Goal: Information Seeking & Learning: Learn about a topic

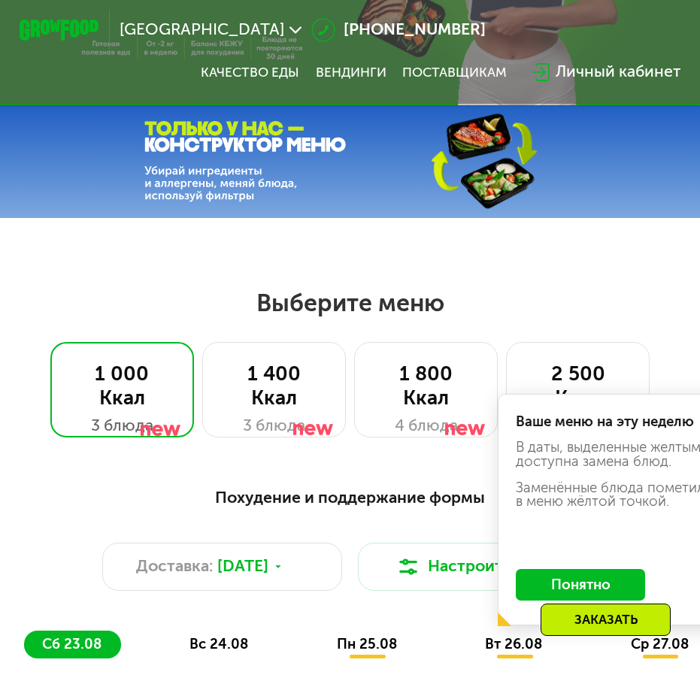
scroll to position [301, 0]
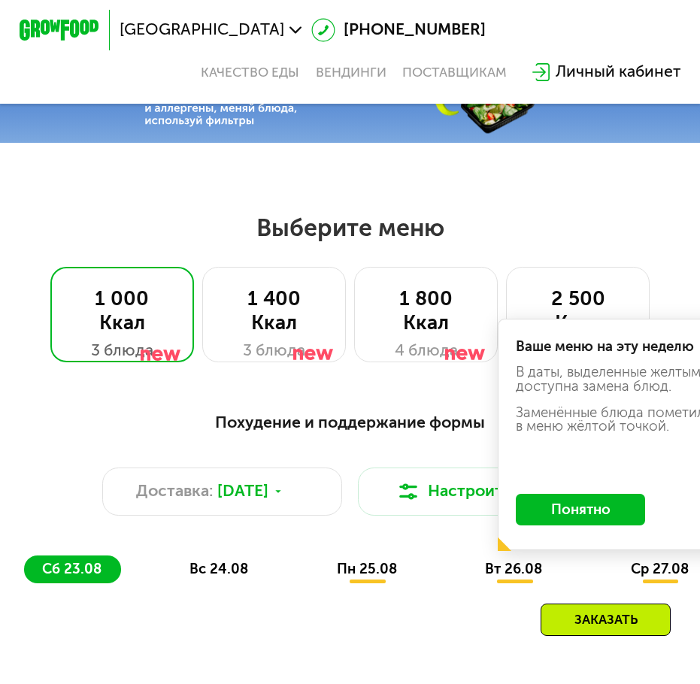
click at [576, 517] on button "Понятно" at bounding box center [579, 510] width 129 height 32
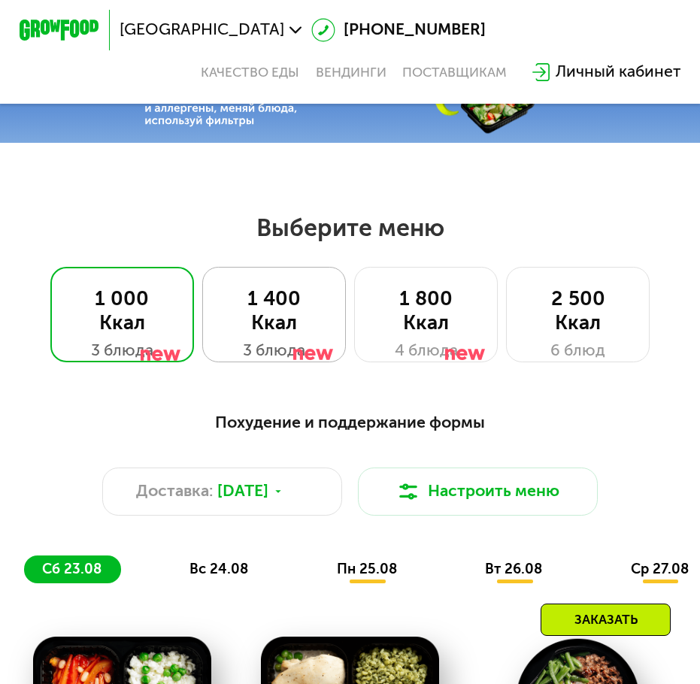
click at [290, 329] on div "1 400 Ккал" at bounding box center [273, 311] width 102 height 48
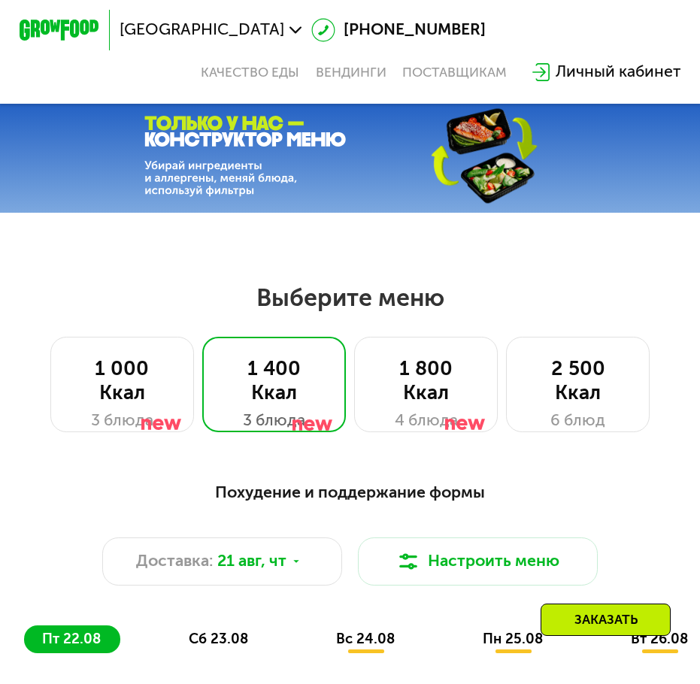
scroll to position [225, 0]
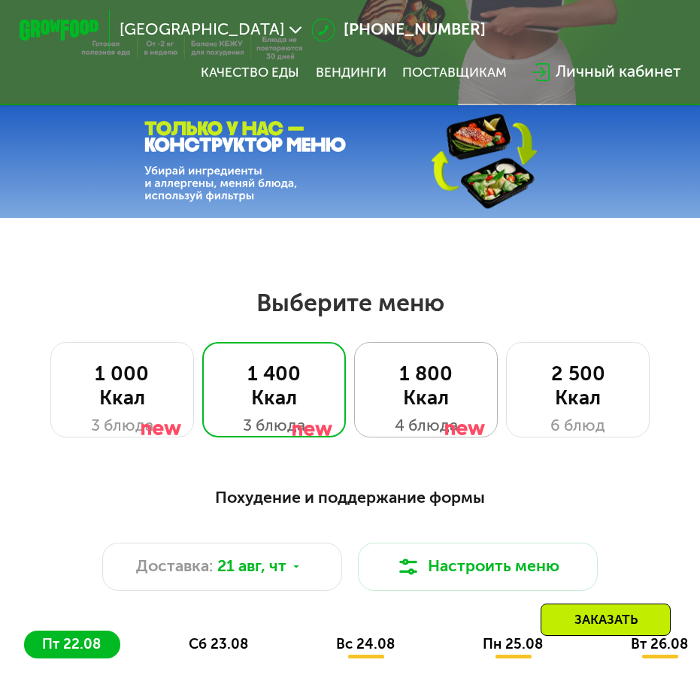
click at [460, 385] on div at bounding box center [465, 403] width 40 height 96
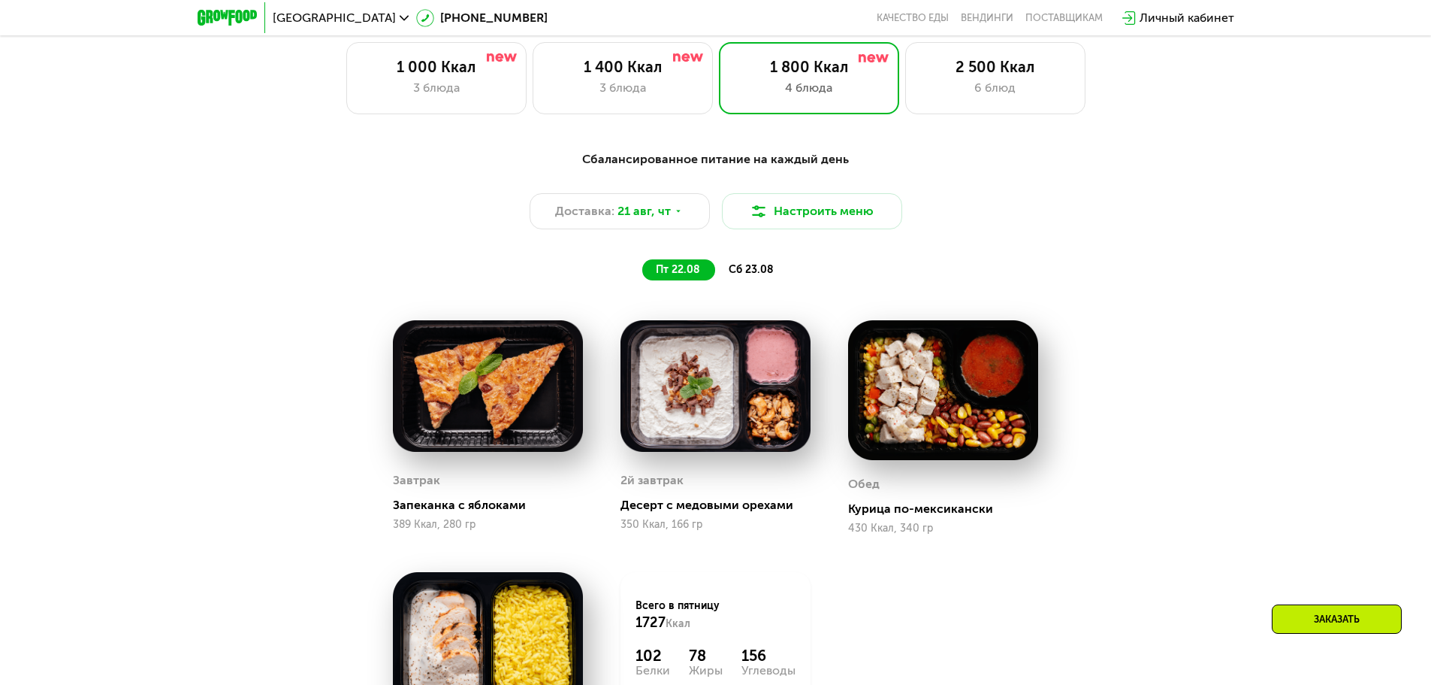
scroll to position [827, 0]
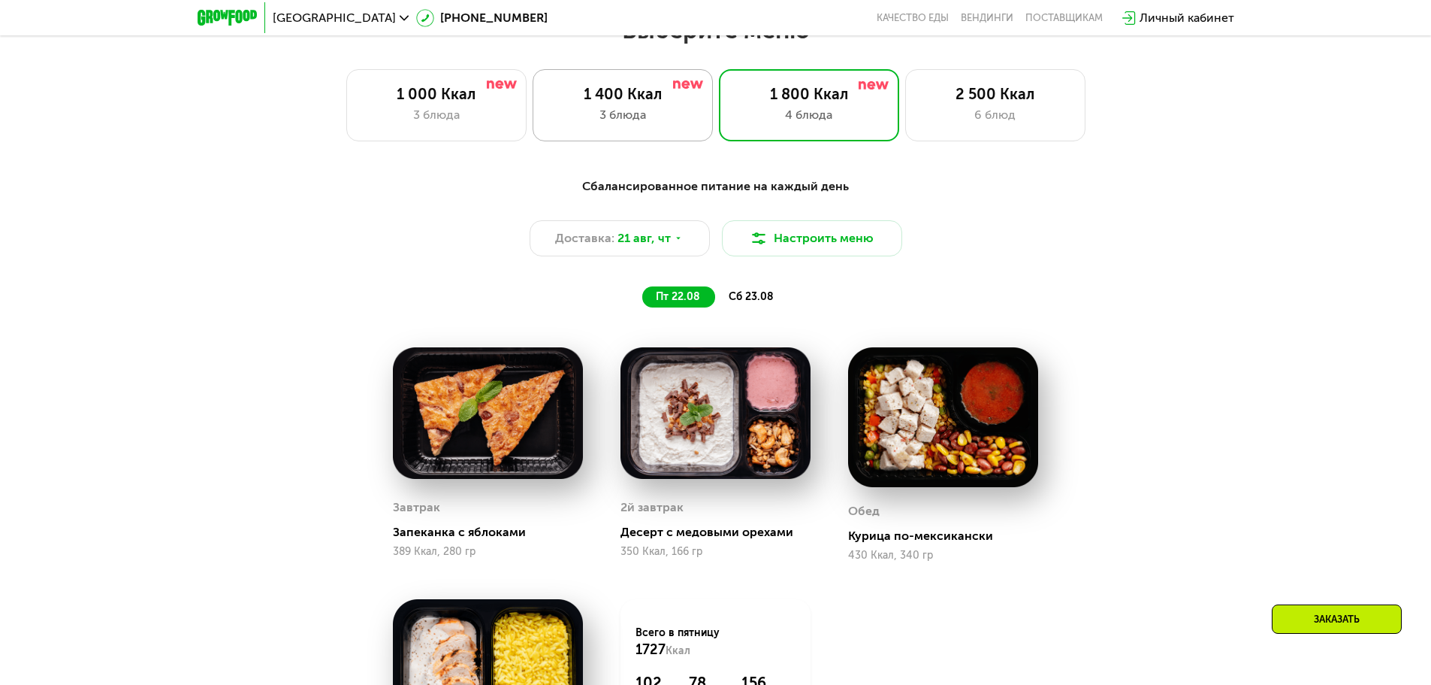
click at [660, 110] on div "3 блюда" at bounding box center [623, 115] width 149 height 18
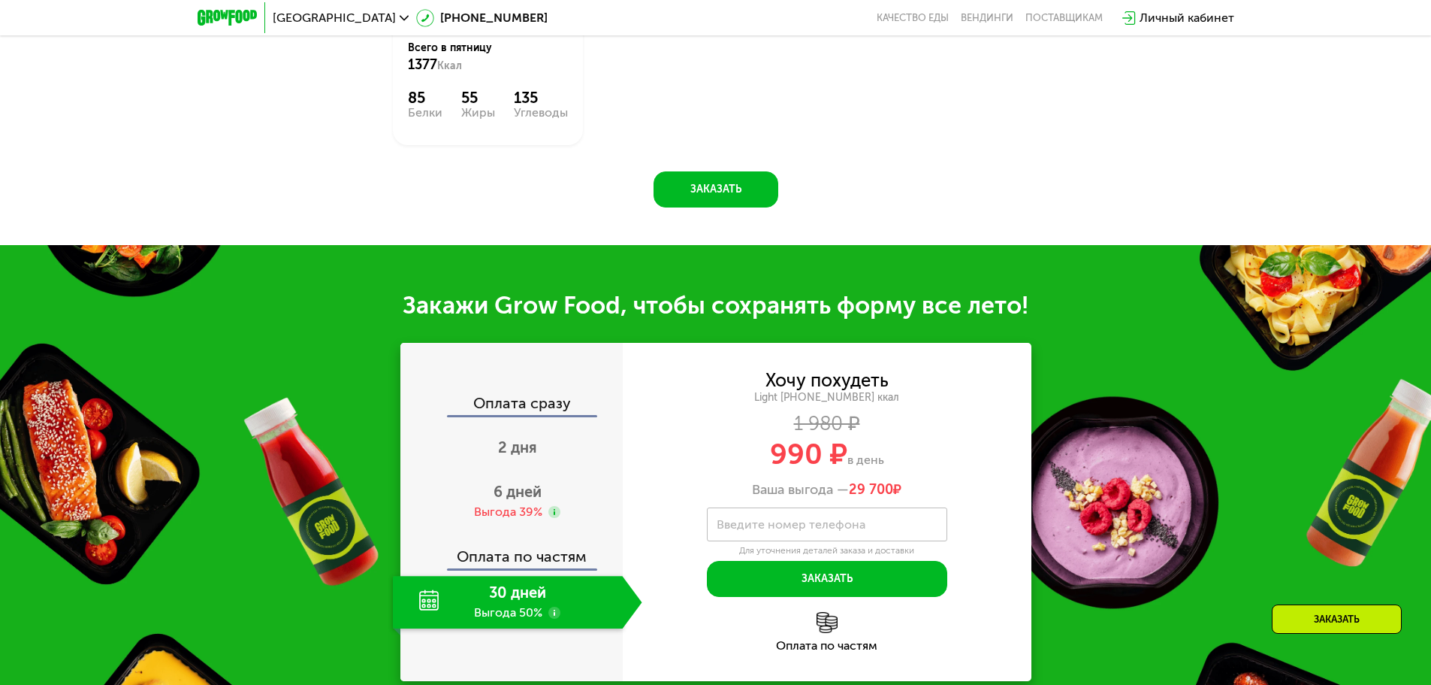
scroll to position [1428, 0]
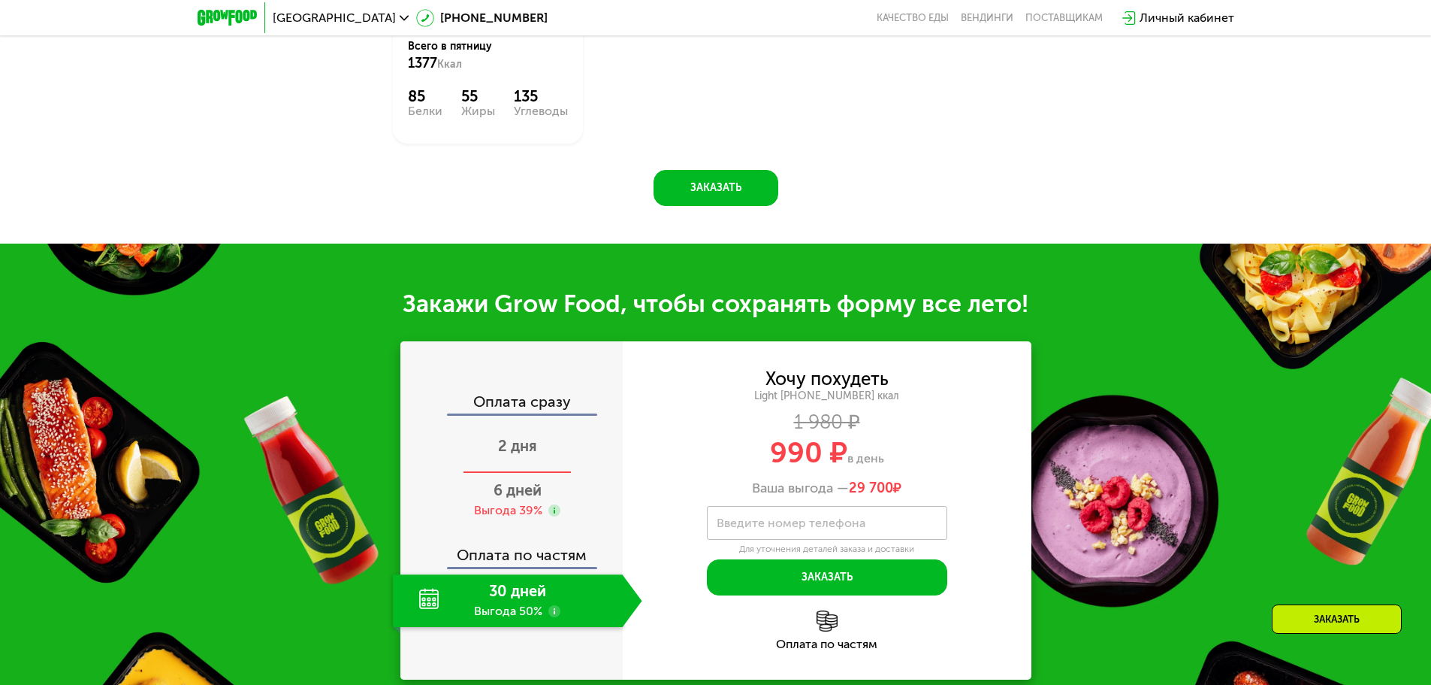
click at [514, 422] on div "2 дня" at bounding box center [517, 447] width 249 height 53
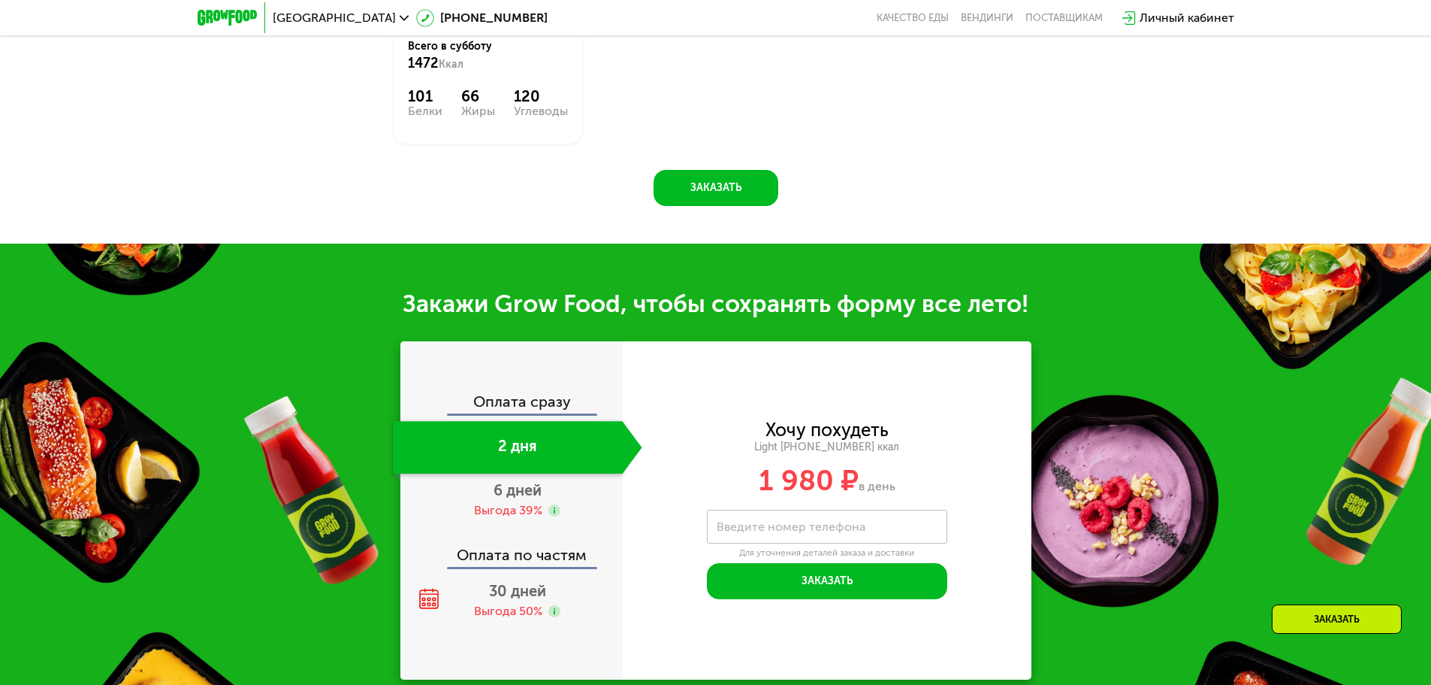
click at [516, 397] on div "Оплата сразу" at bounding box center [512, 404] width 221 height 20
click at [533, 381] on div "Оплата сразу 2 дня 6 дней Выгода 39% Оплата по частям 30 дней Выгода 50%" at bounding box center [511, 510] width 222 height 338
click at [506, 482] on span "6 дней" at bounding box center [518, 490] width 48 height 18
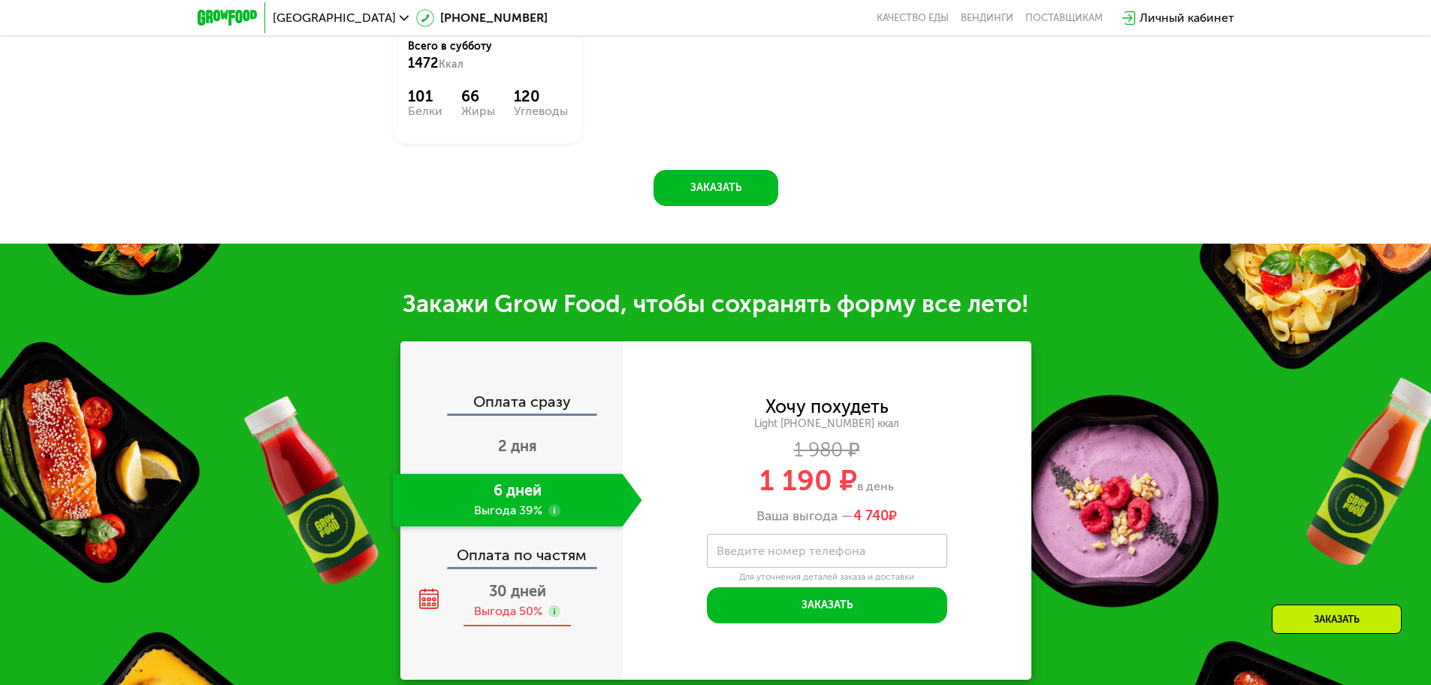
click at [502, 591] on div "30 дней Выгода 50%" at bounding box center [517, 600] width 249 height 53
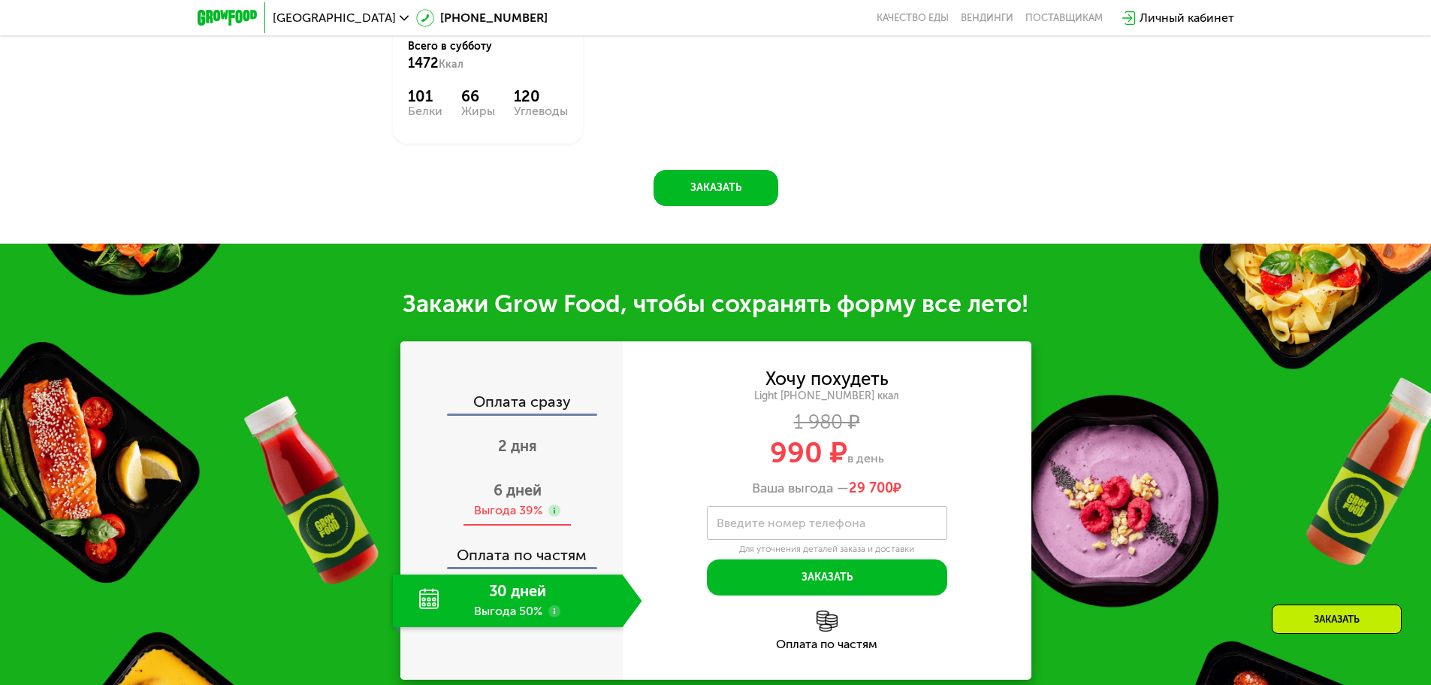
click at [502, 482] on span "6 дней" at bounding box center [518, 490] width 48 height 18
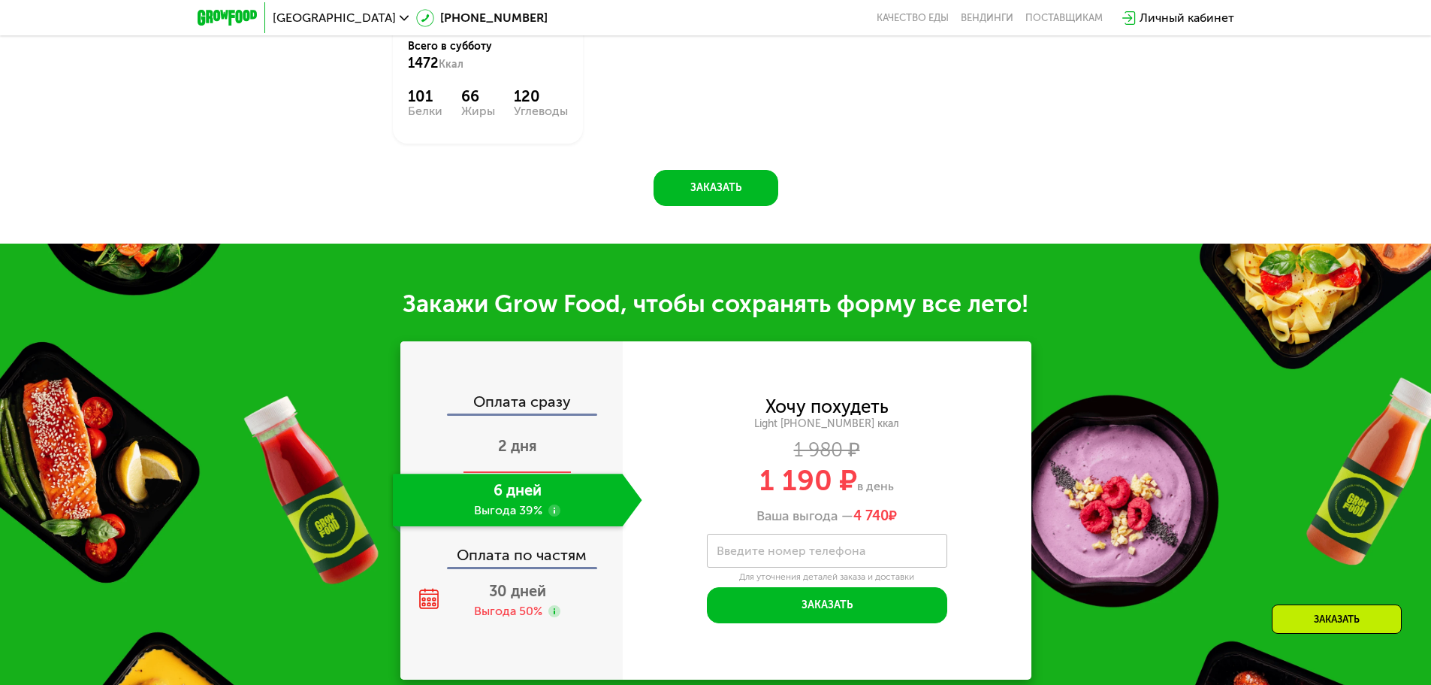
click at [511, 446] on div "2 дня" at bounding box center [517, 447] width 249 height 53
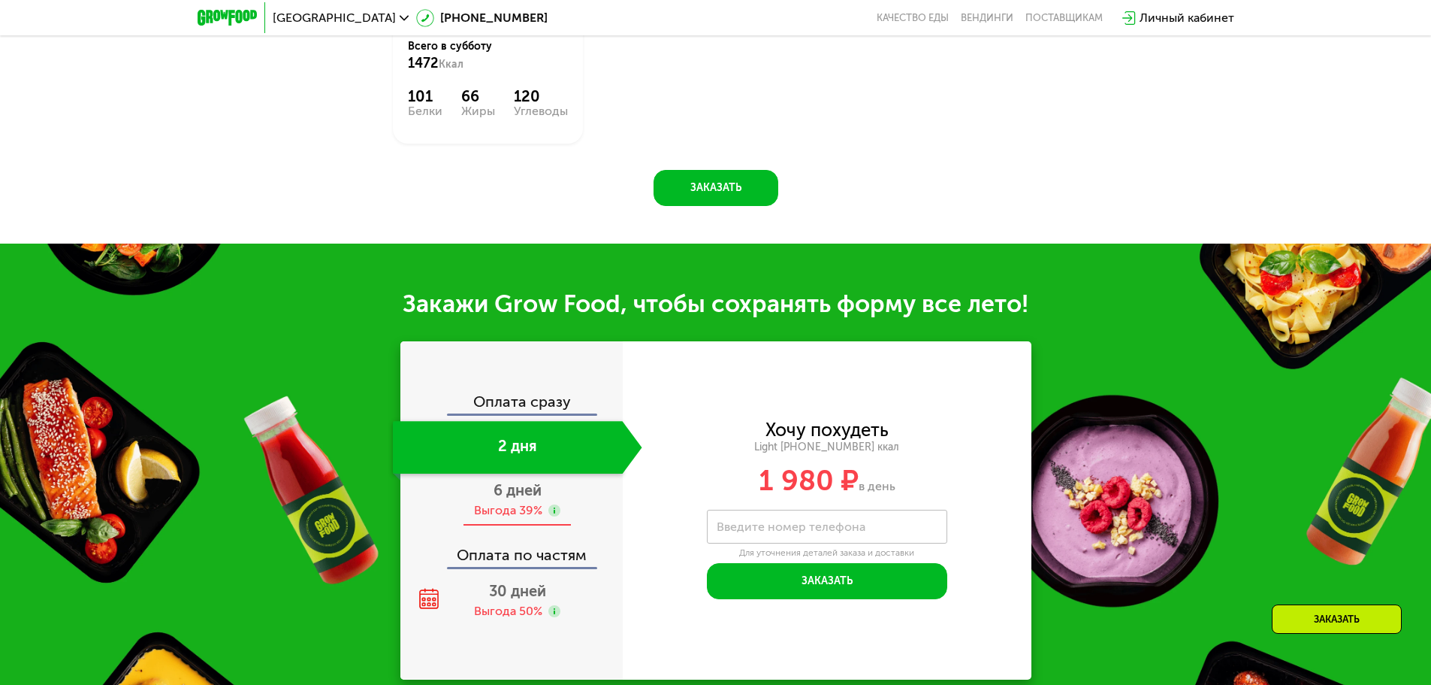
click at [507, 473] on div "6 дней Выгода 39%" at bounding box center [517, 499] width 249 height 53
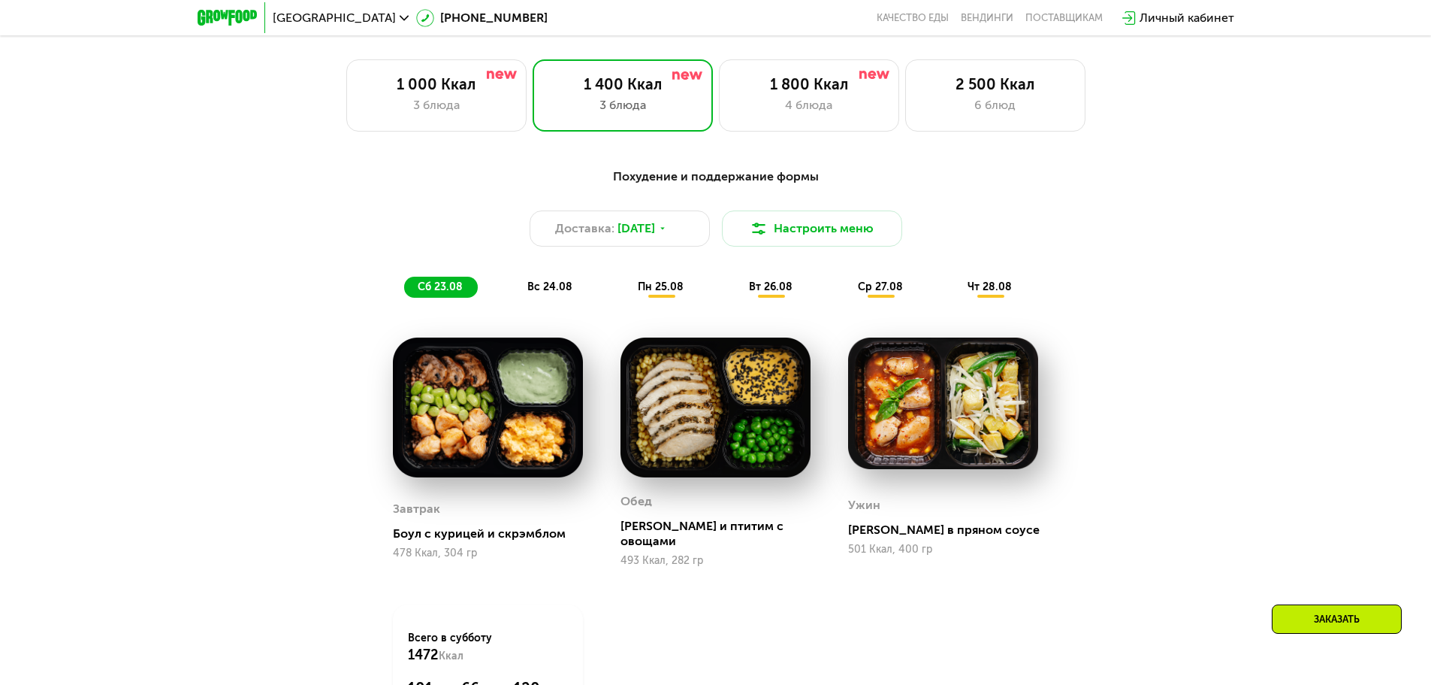
scroll to position [827, 0]
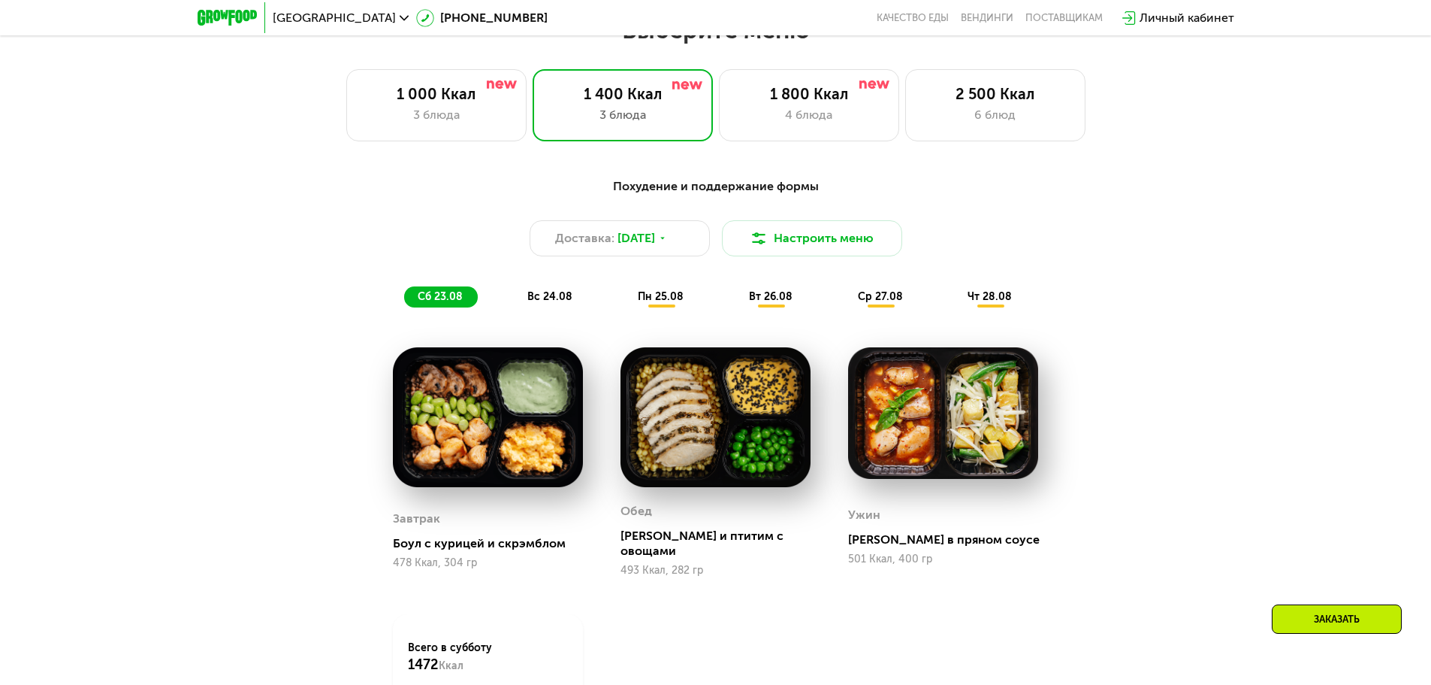
click at [710, 603] on div "Похудение и поддержание формы Доставка: [DATE] Настроить меню сб 23.08 вс 24.08…" at bounding box center [716, 487] width 926 height 639
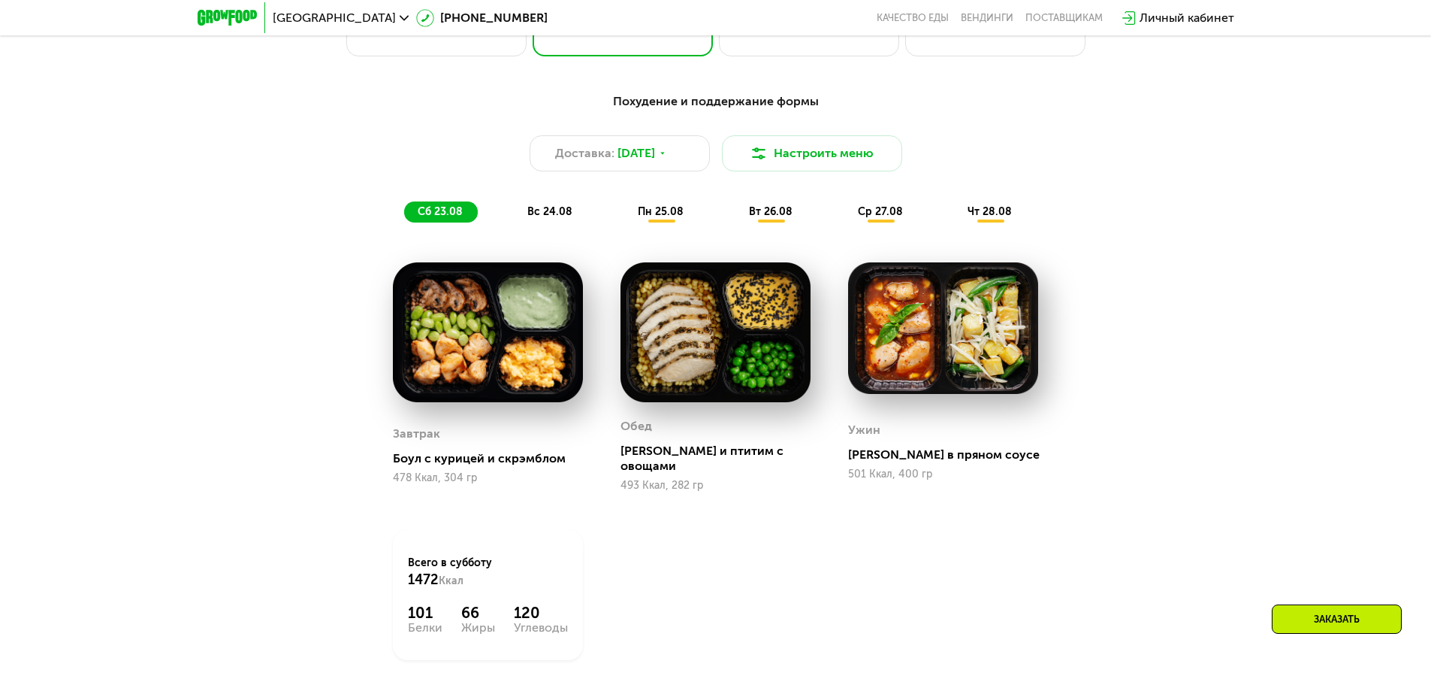
scroll to position [902, 0]
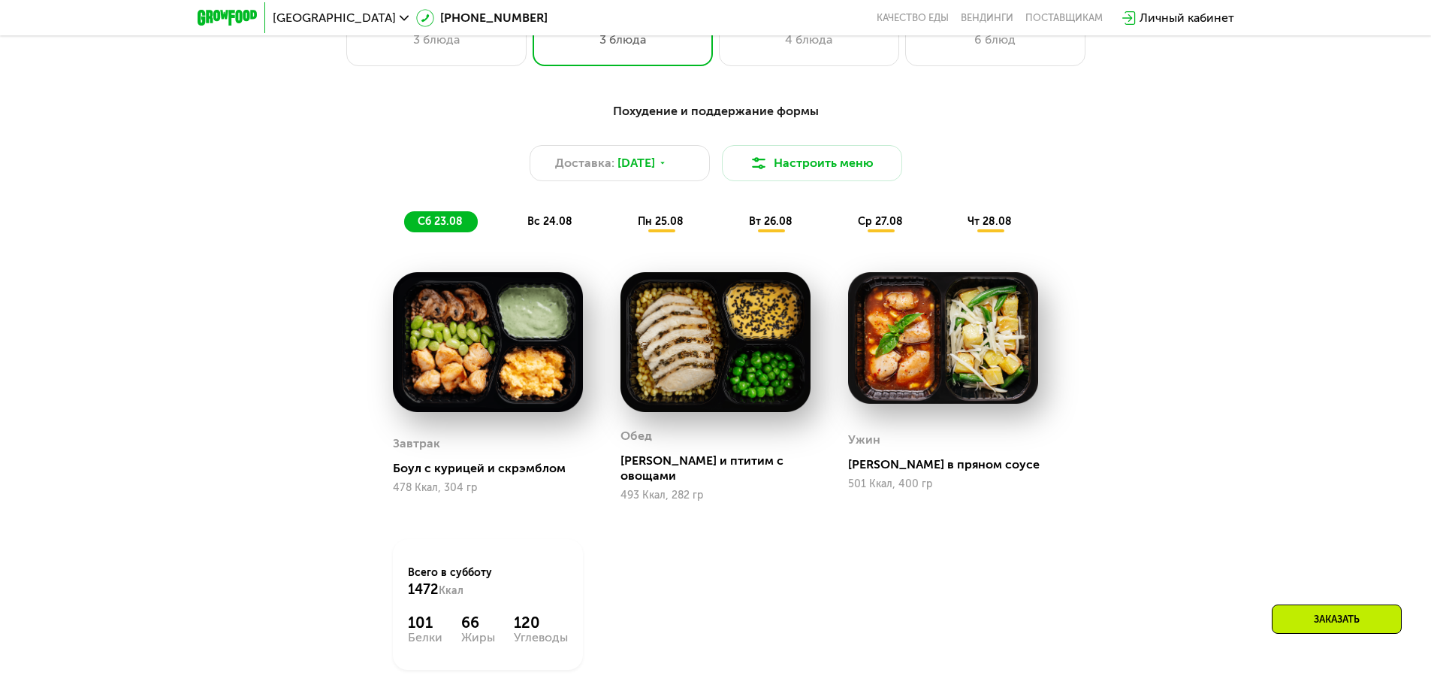
click at [560, 228] on span "вс 24.08" at bounding box center [549, 221] width 45 height 13
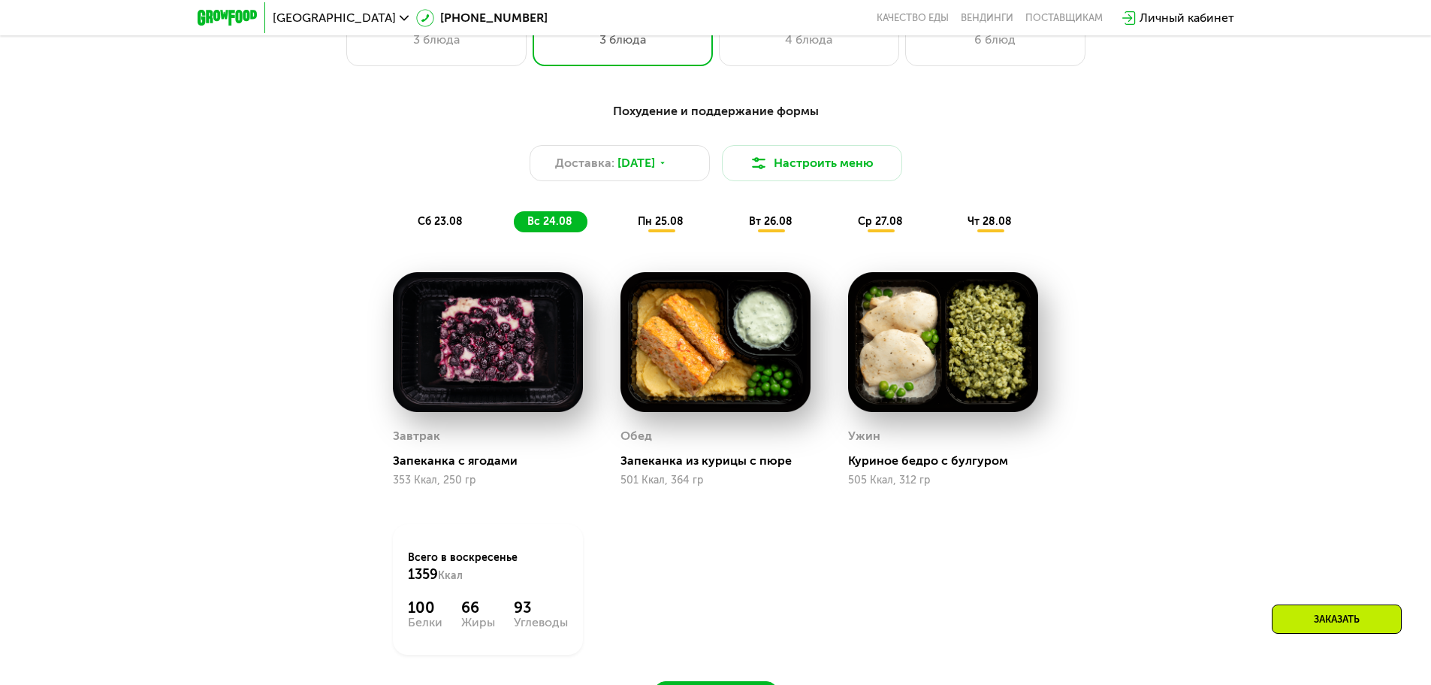
click at [664, 222] on span "пн 25.08" at bounding box center [661, 221] width 46 height 13
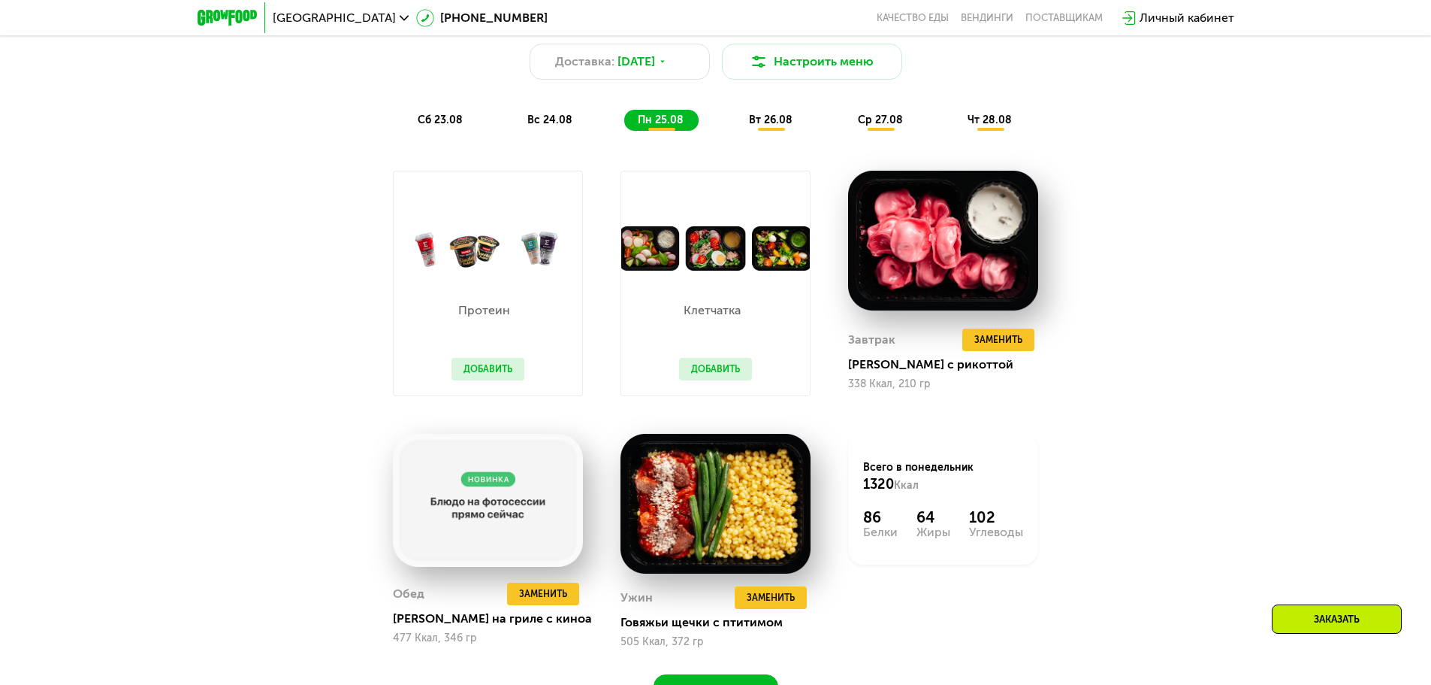
scroll to position [977, 0]
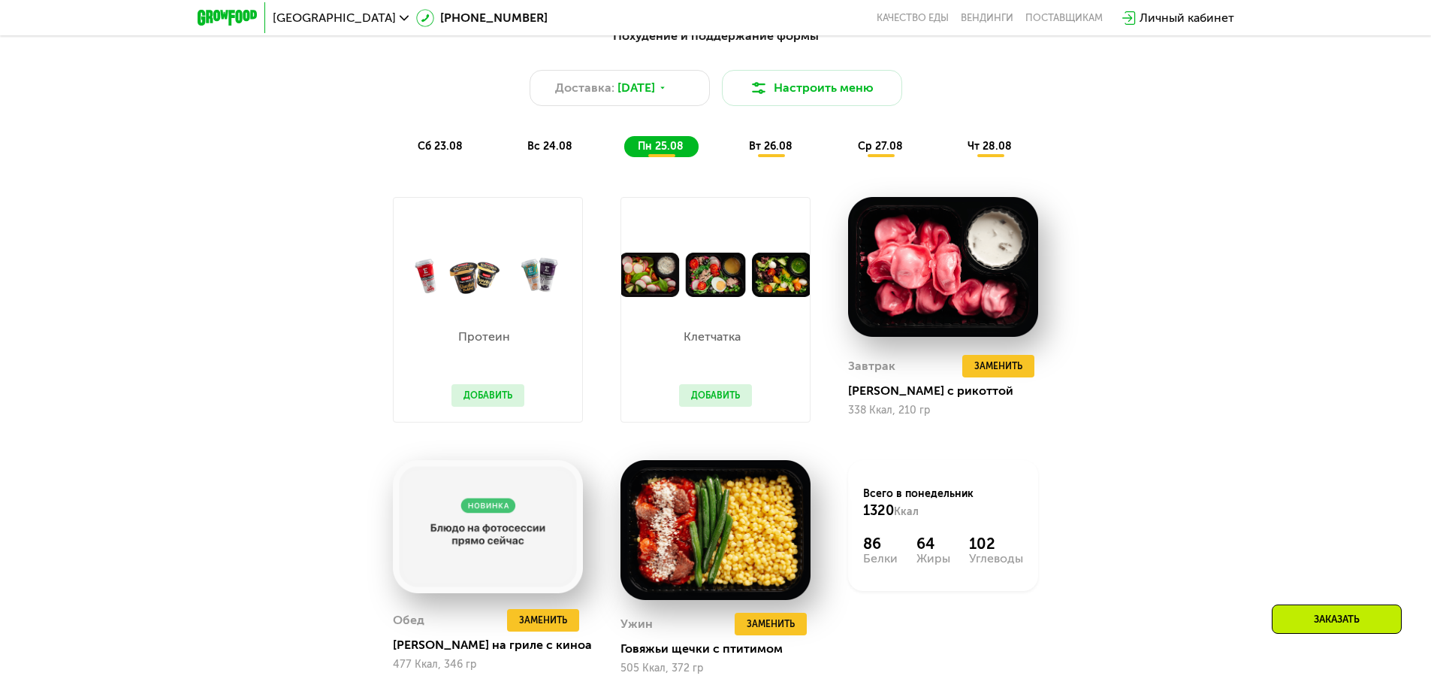
click at [710, 153] on span "вт 26.08" at bounding box center [771, 146] width 44 height 13
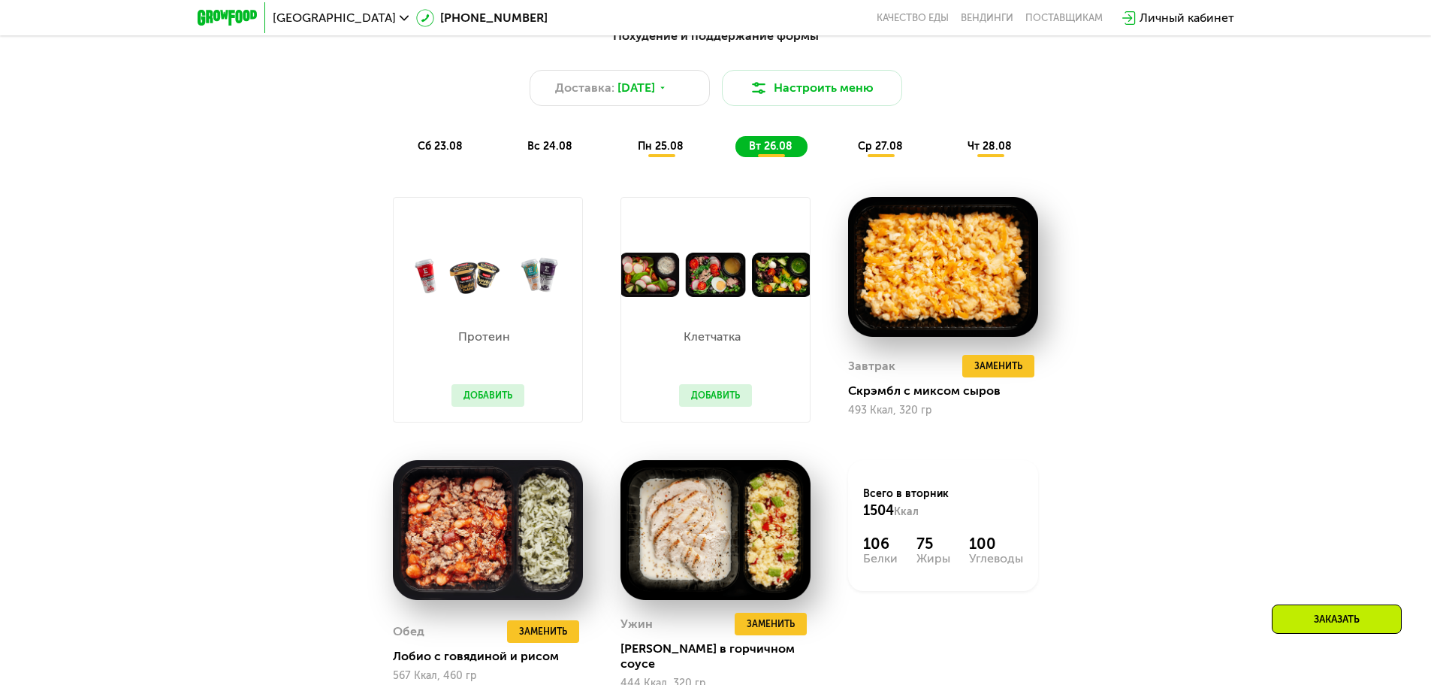
click at [710, 153] on span "ср 27.08" at bounding box center [880, 146] width 45 height 13
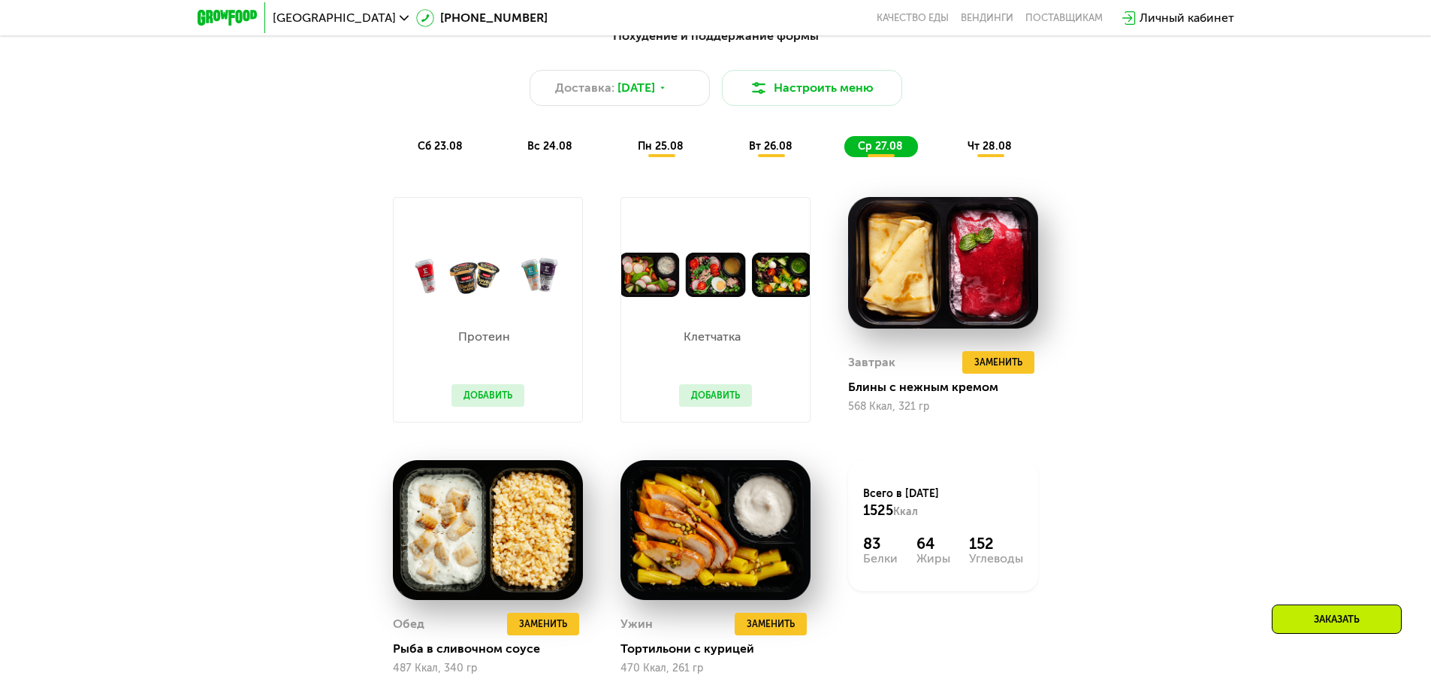
click at [710, 150] on div "чт 28.08" at bounding box center [990, 146] width 73 height 21
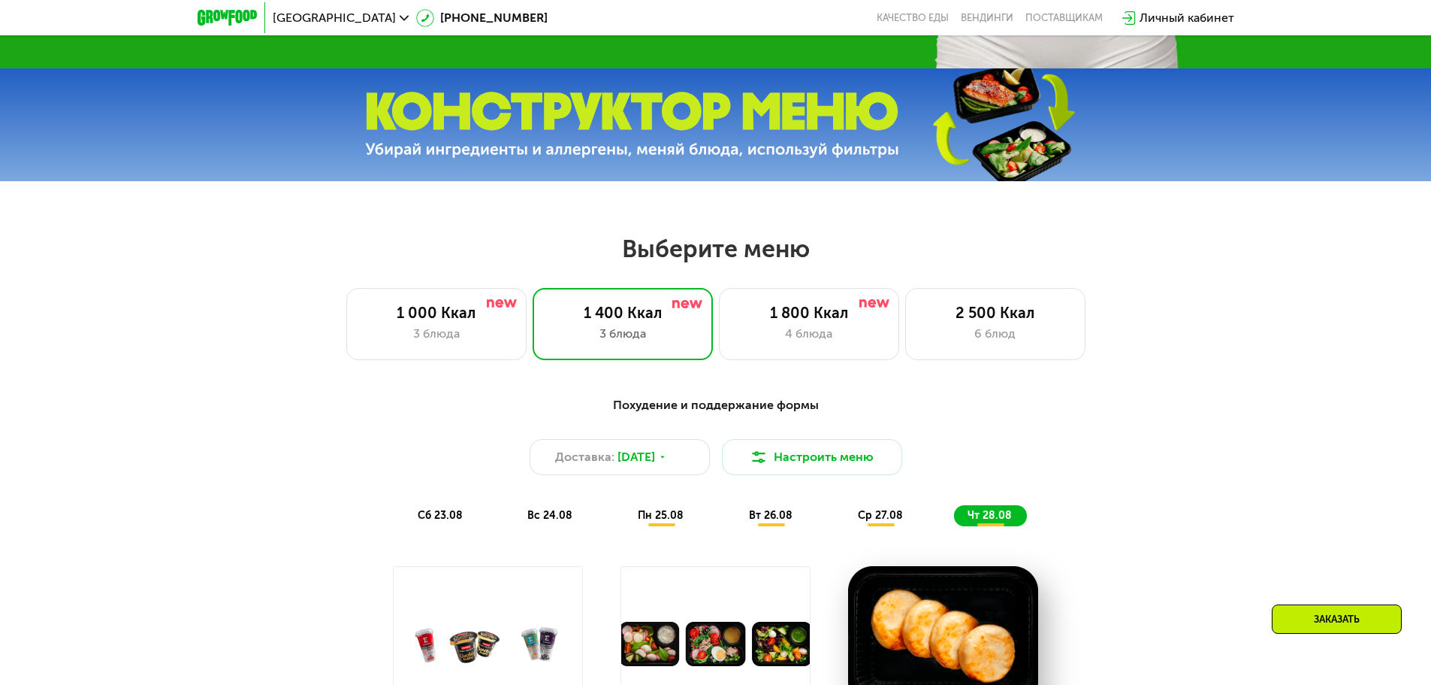
scroll to position [601, 0]
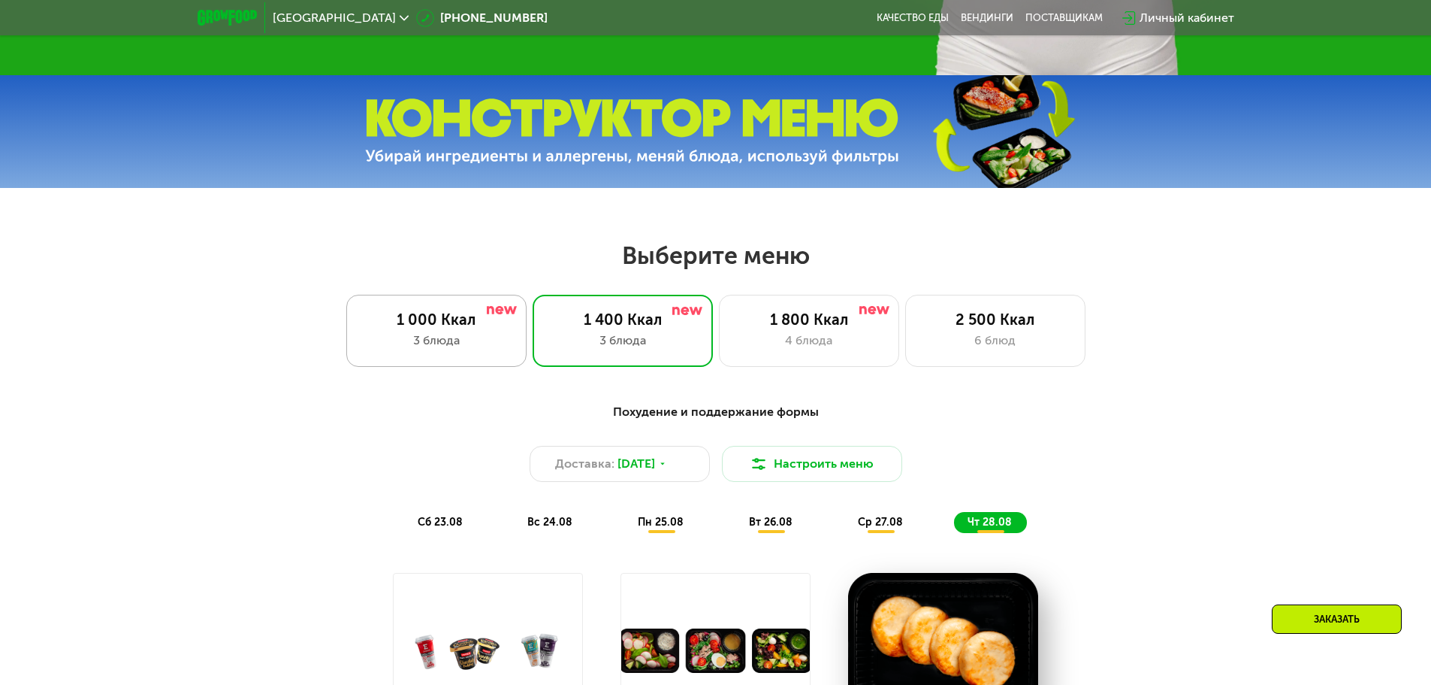
click at [434, 340] on div "3 блюда" at bounding box center [436, 340] width 149 height 18
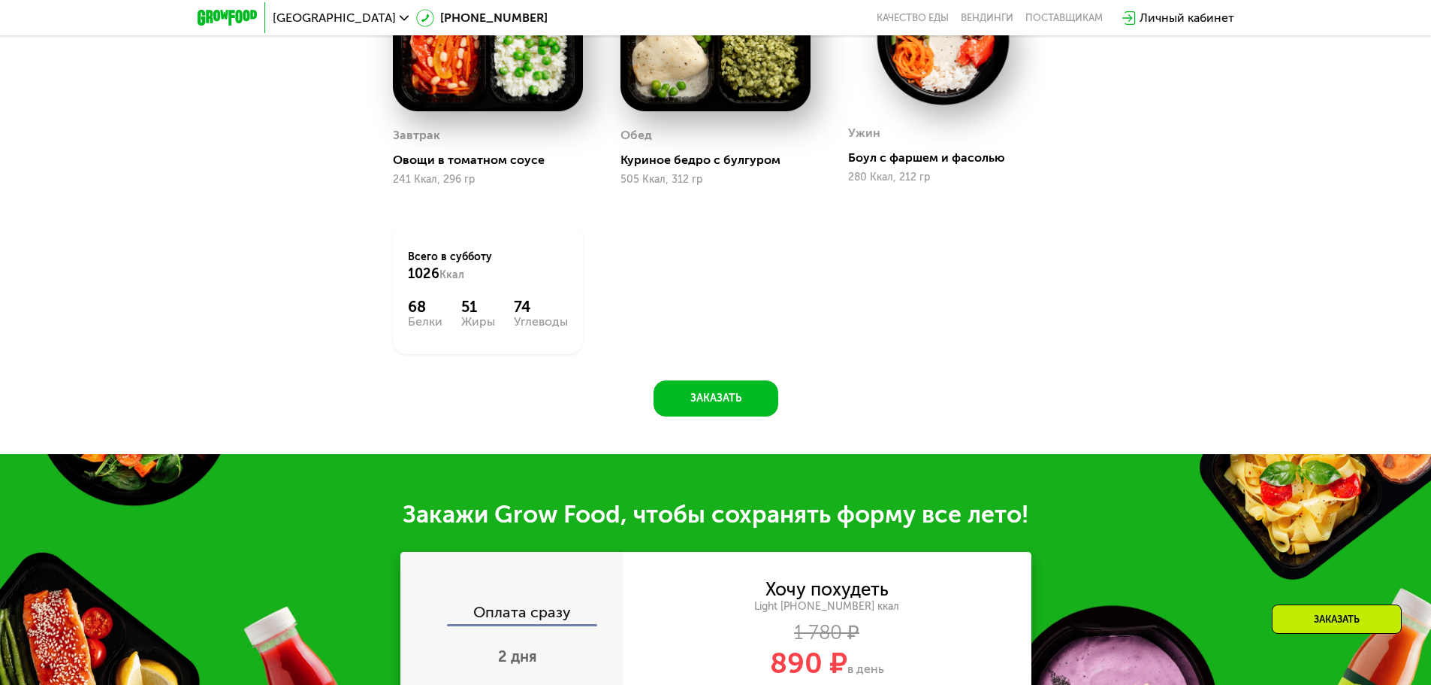
scroll to position [1428, 0]
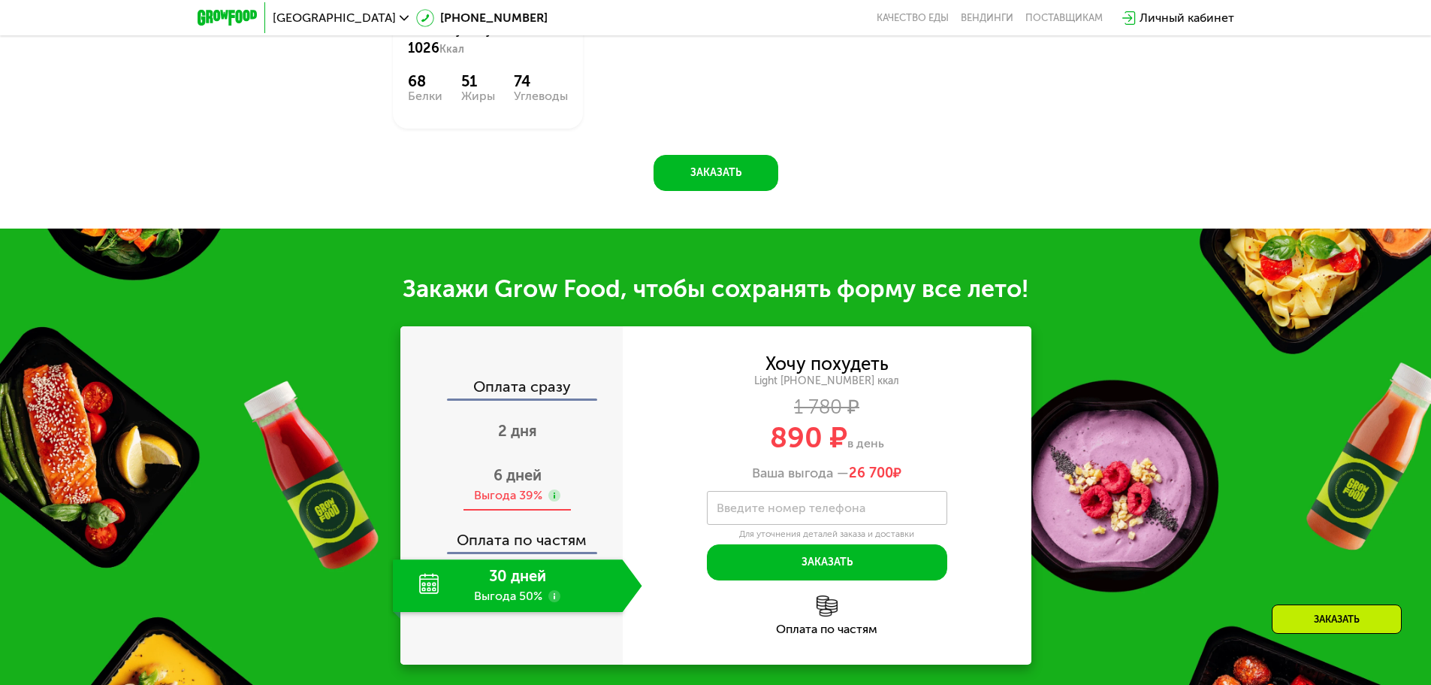
click at [509, 492] on div "Выгода 39%" at bounding box center [508, 495] width 68 height 17
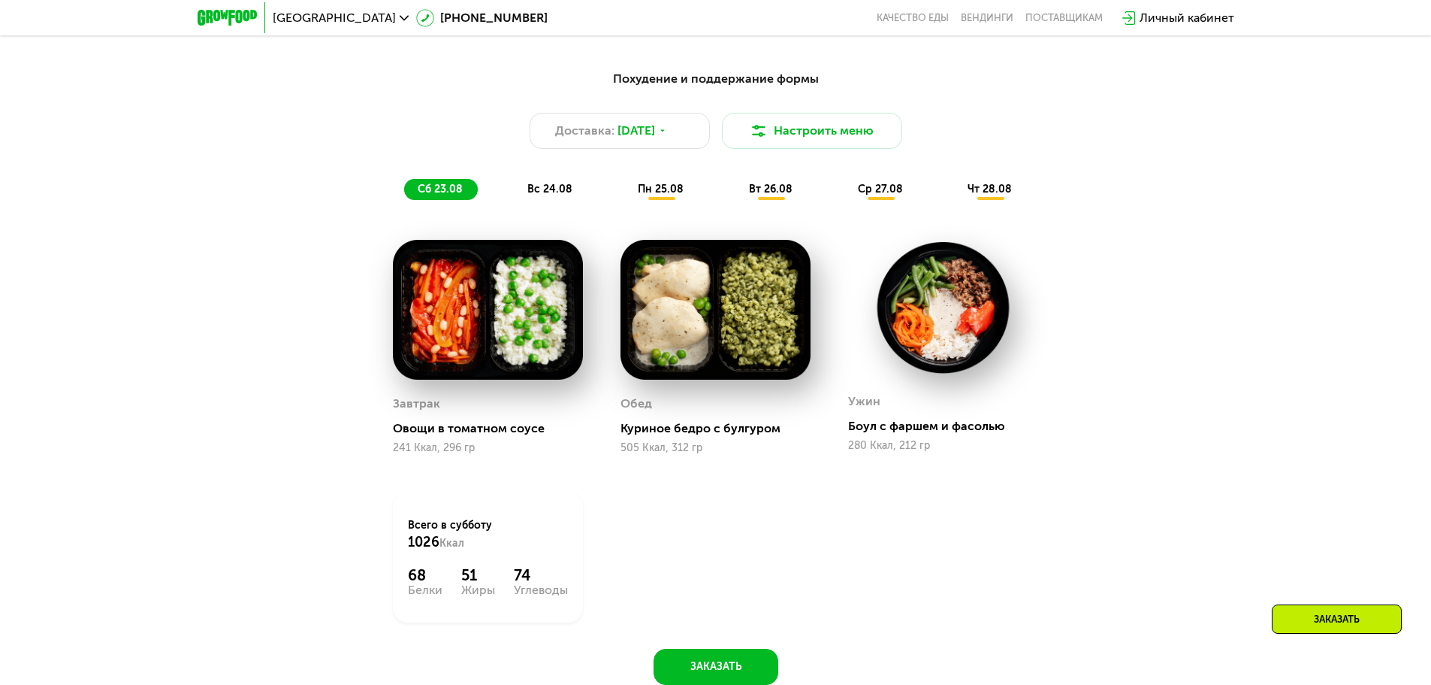
scroll to position [676, 0]
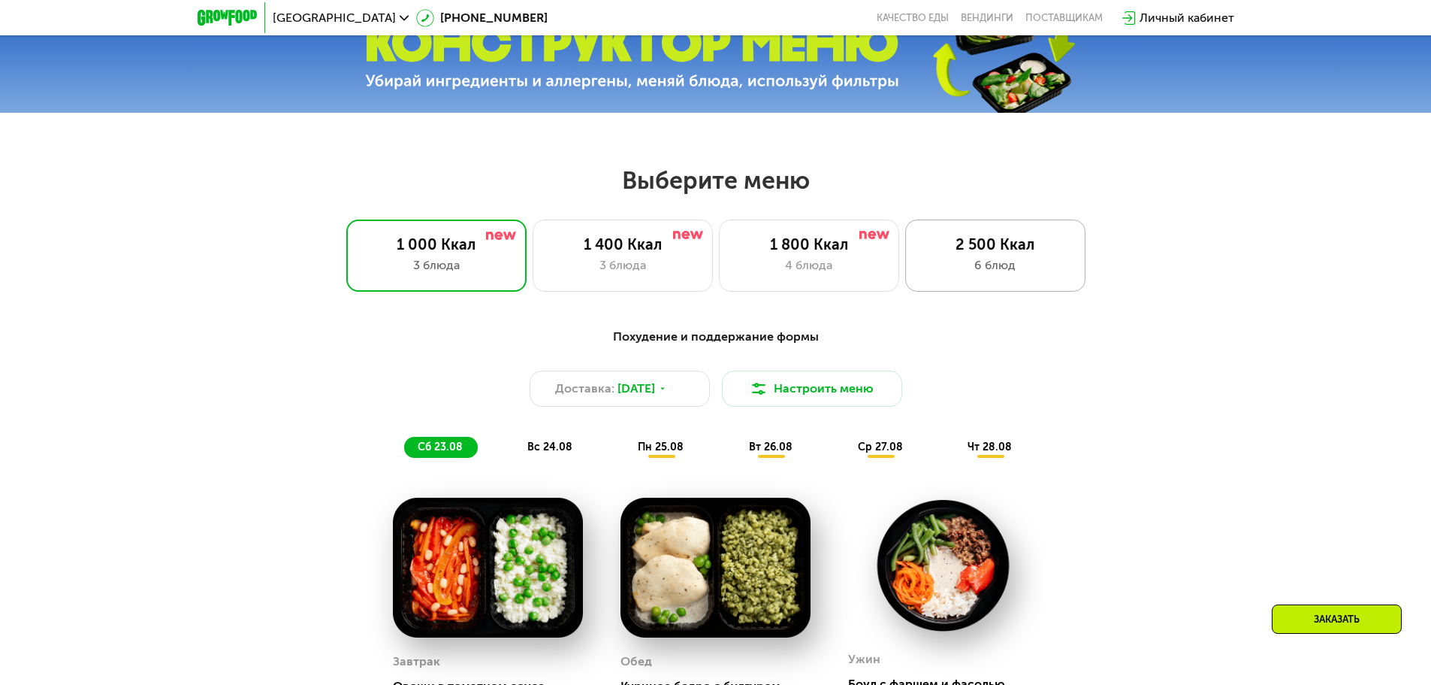
click at [710, 251] on div "2 500 Ккал" at bounding box center [995, 244] width 149 height 18
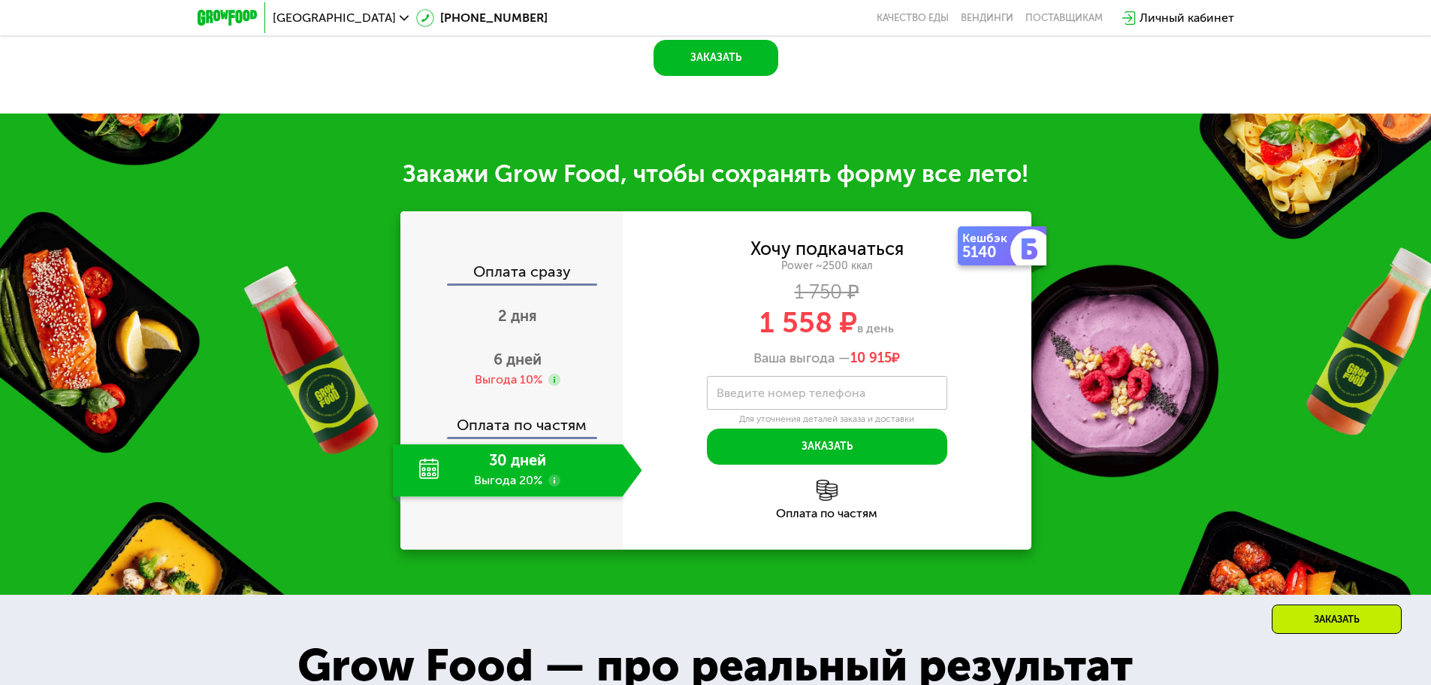
scroll to position [1728, 0]
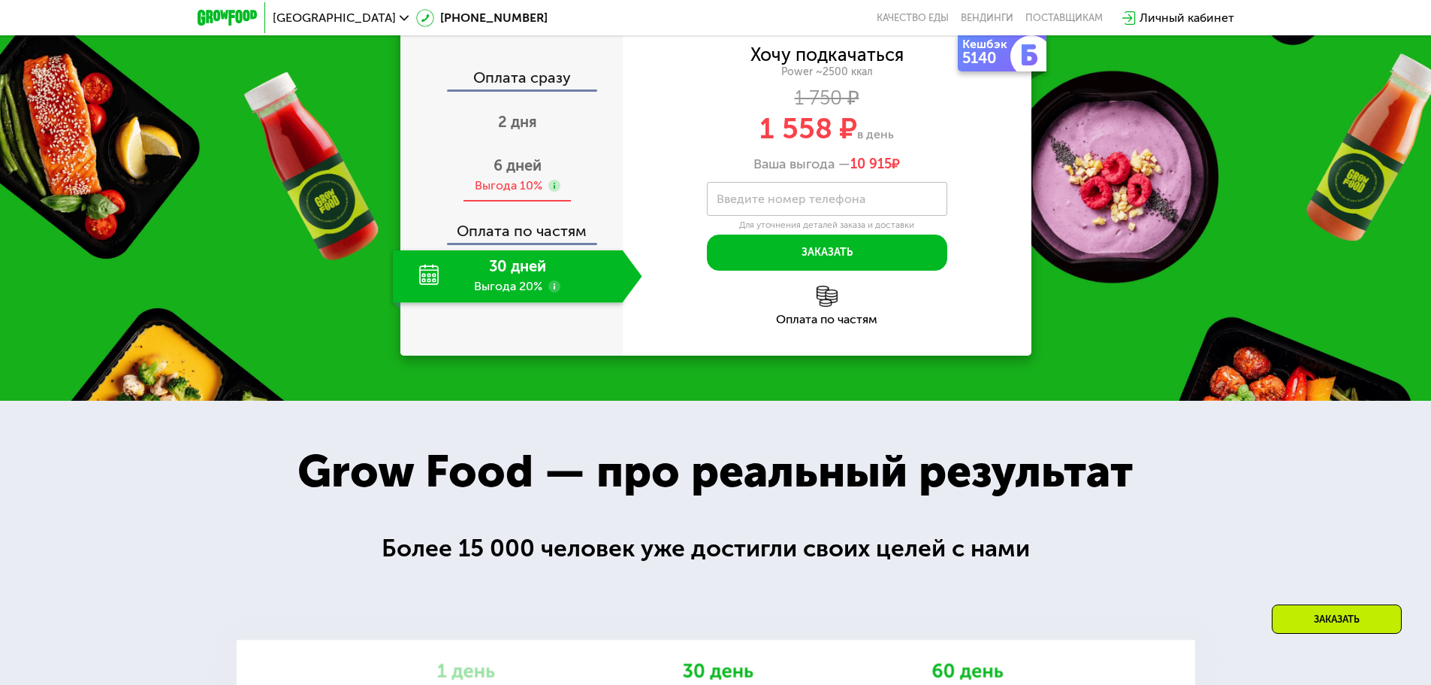
click at [551, 202] on div "6 дней Выгода 10%" at bounding box center [517, 176] width 249 height 53
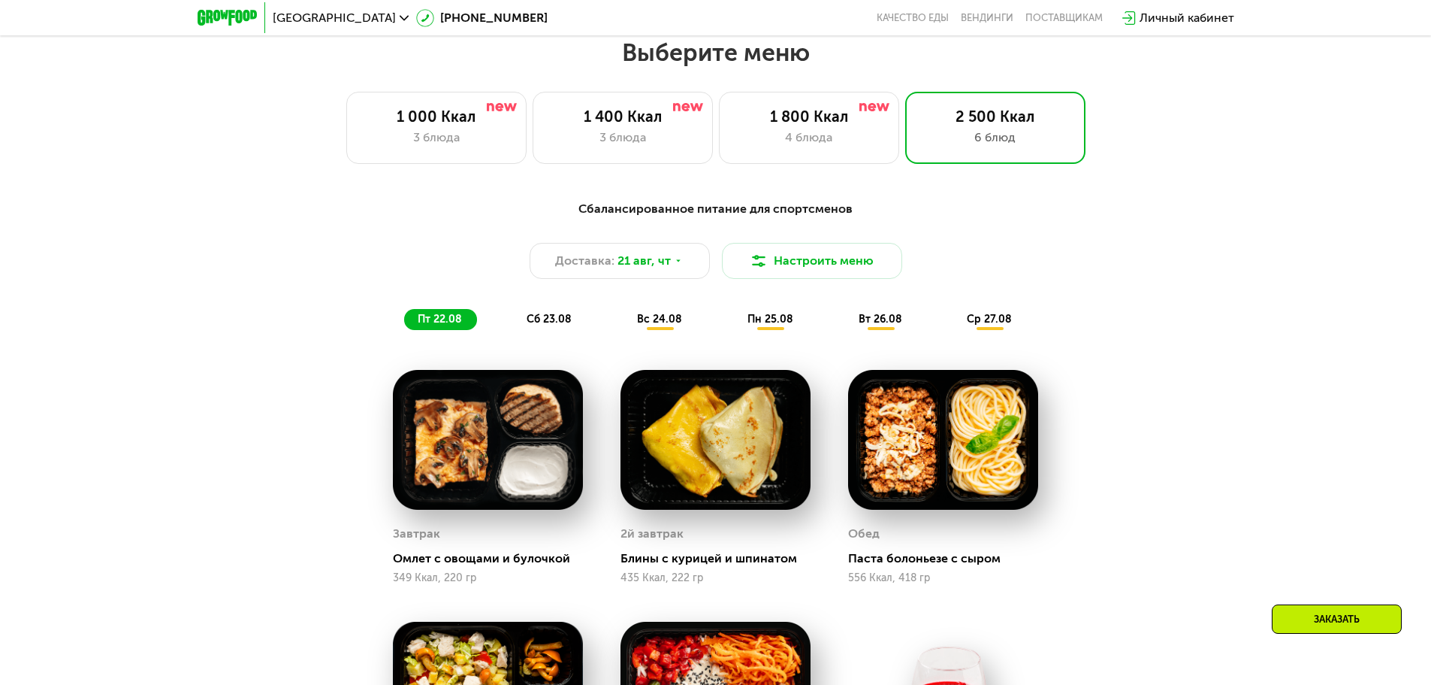
scroll to position [827, 0]
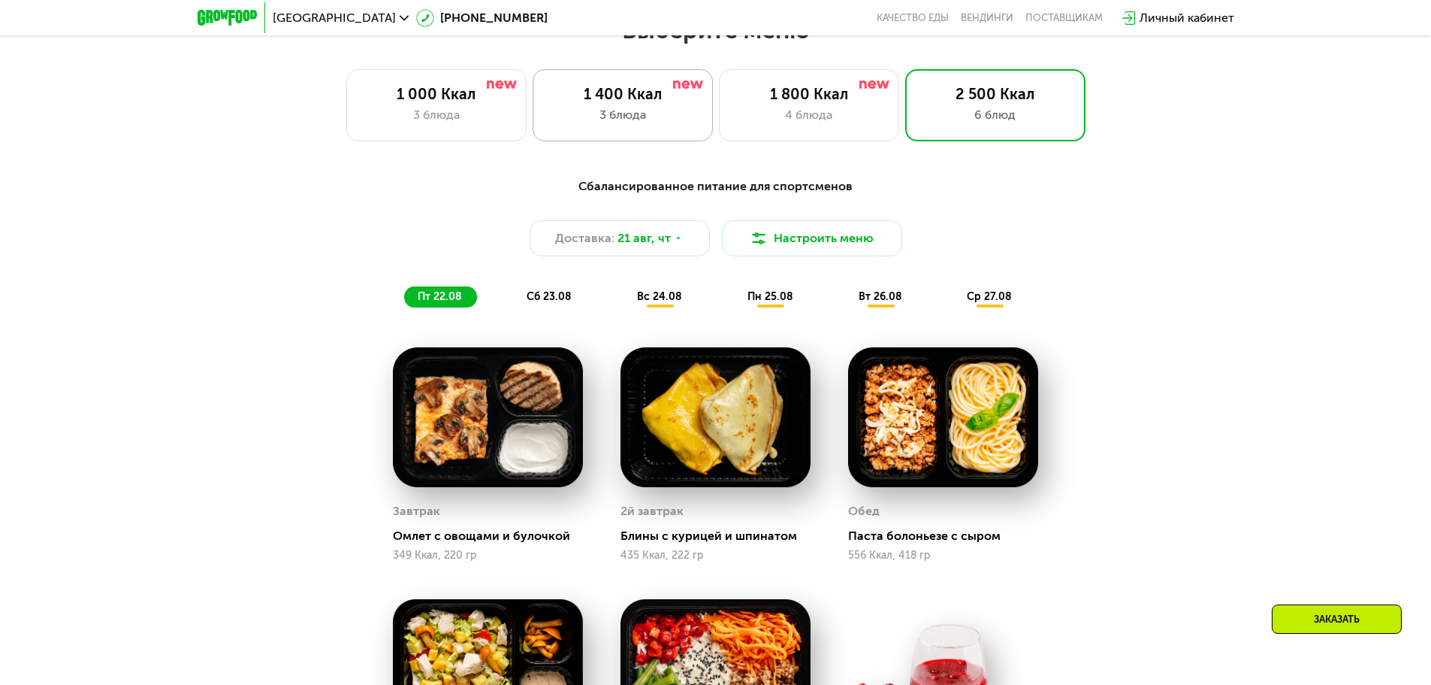
click at [669, 124] on div "3 блюда" at bounding box center [623, 115] width 149 height 18
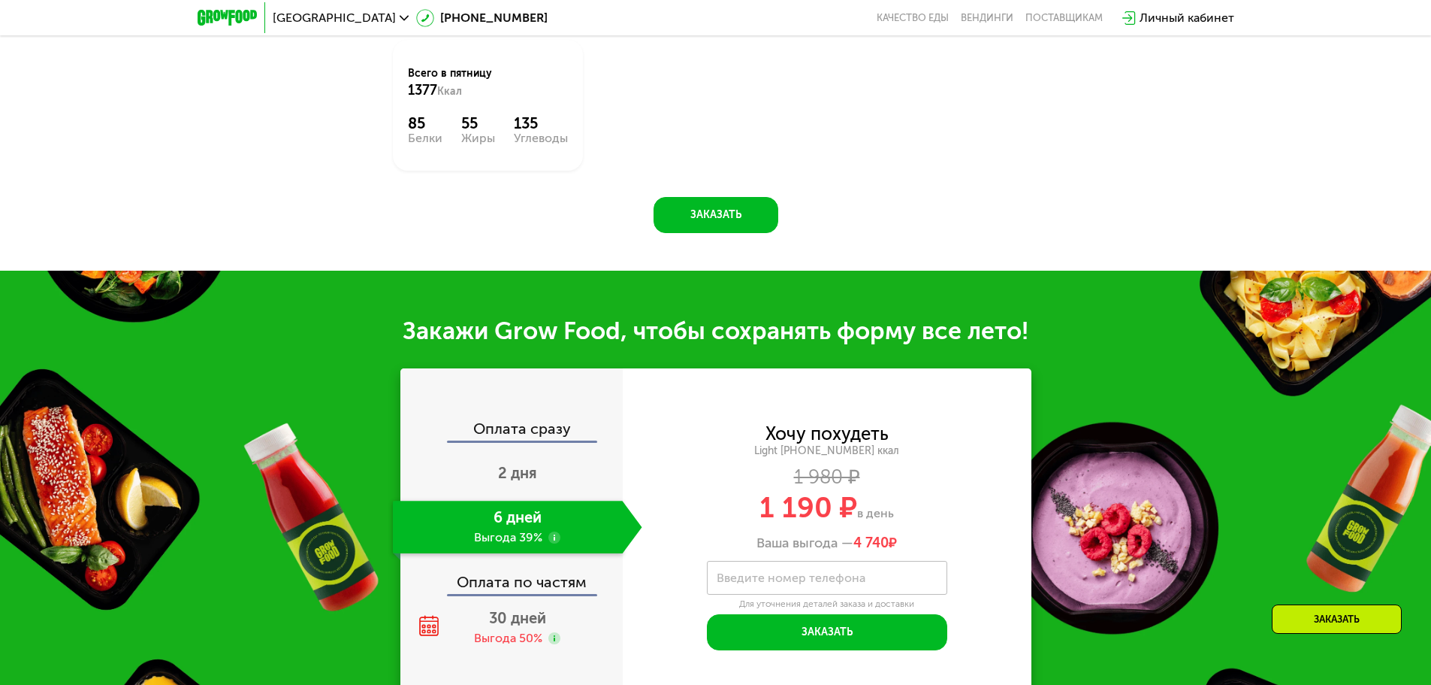
scroll to position [1578, 0]
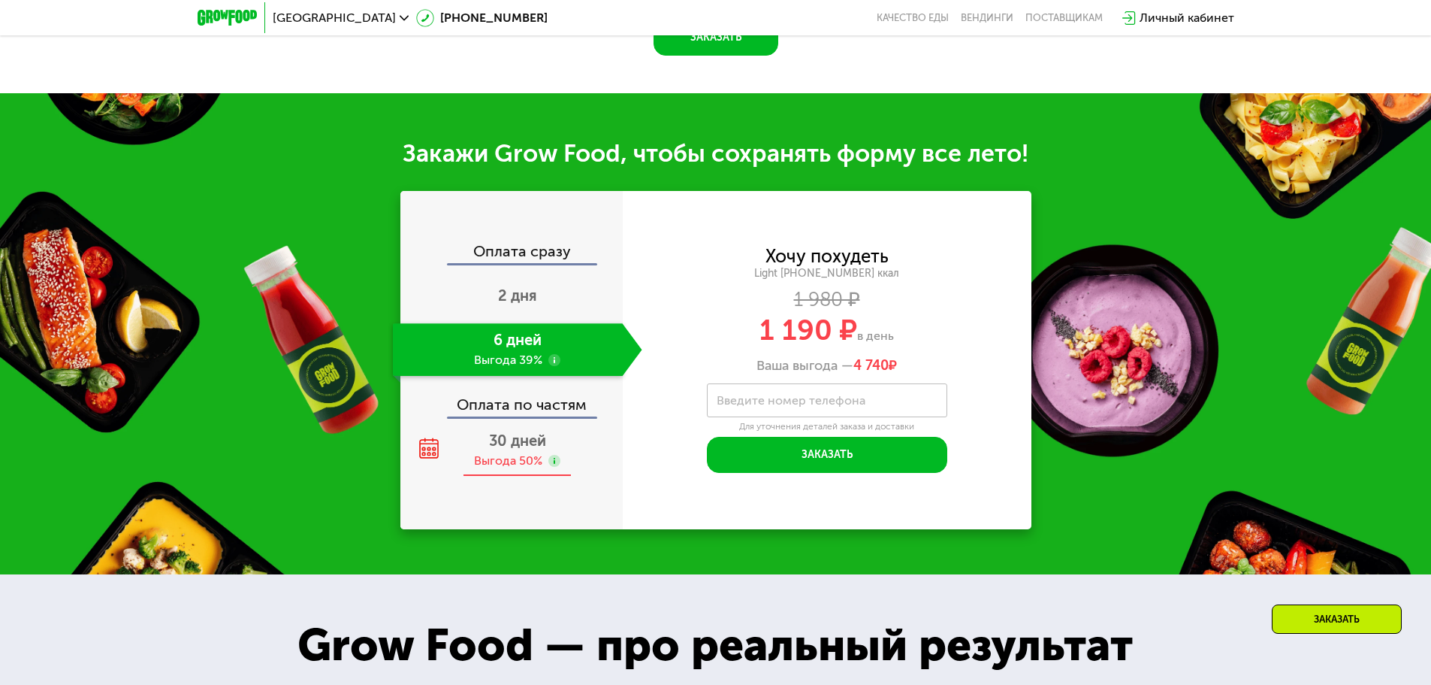
click at [500, 440] on div "30 дней Выгода 50%" at bounding box center [517, 450] width 249 height 53
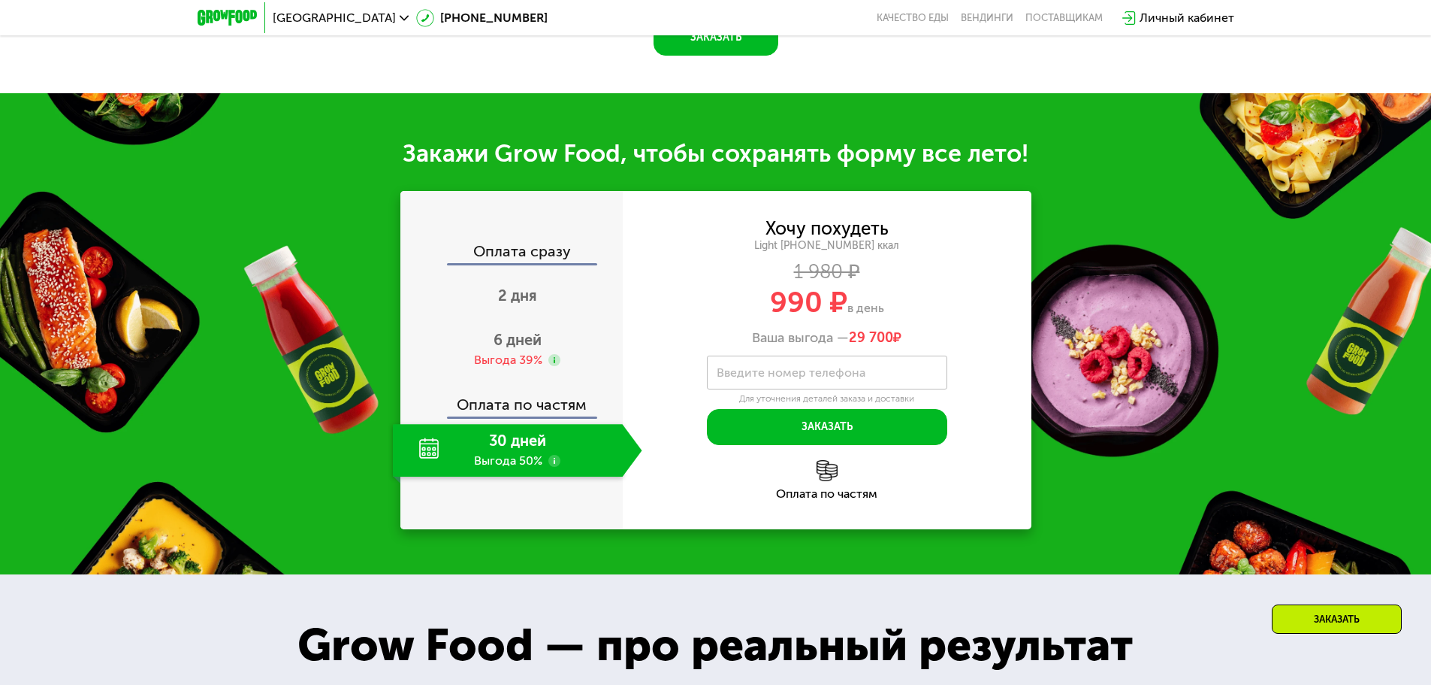
drag, startPoint x: 590, startPoint y: 107, endPoint x: 582, endPoint y: 137, distance: 30.3
click at [590, 107] on div "Закажи Grow Food, чтобы сохранять форму все лето! Оплата сразу 2 дня 6 дней Выг…" at bounding box center [715, 333] width 1431 height 481
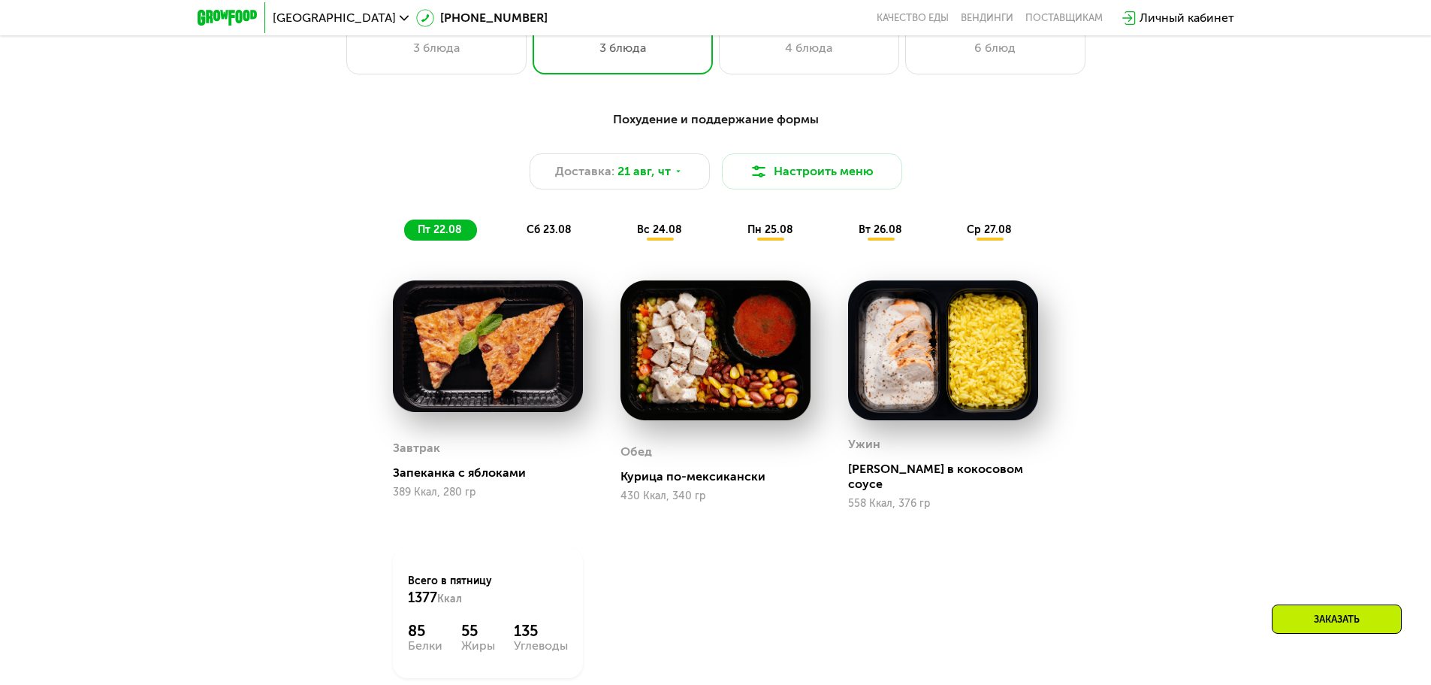
scroll to position [751, 0]
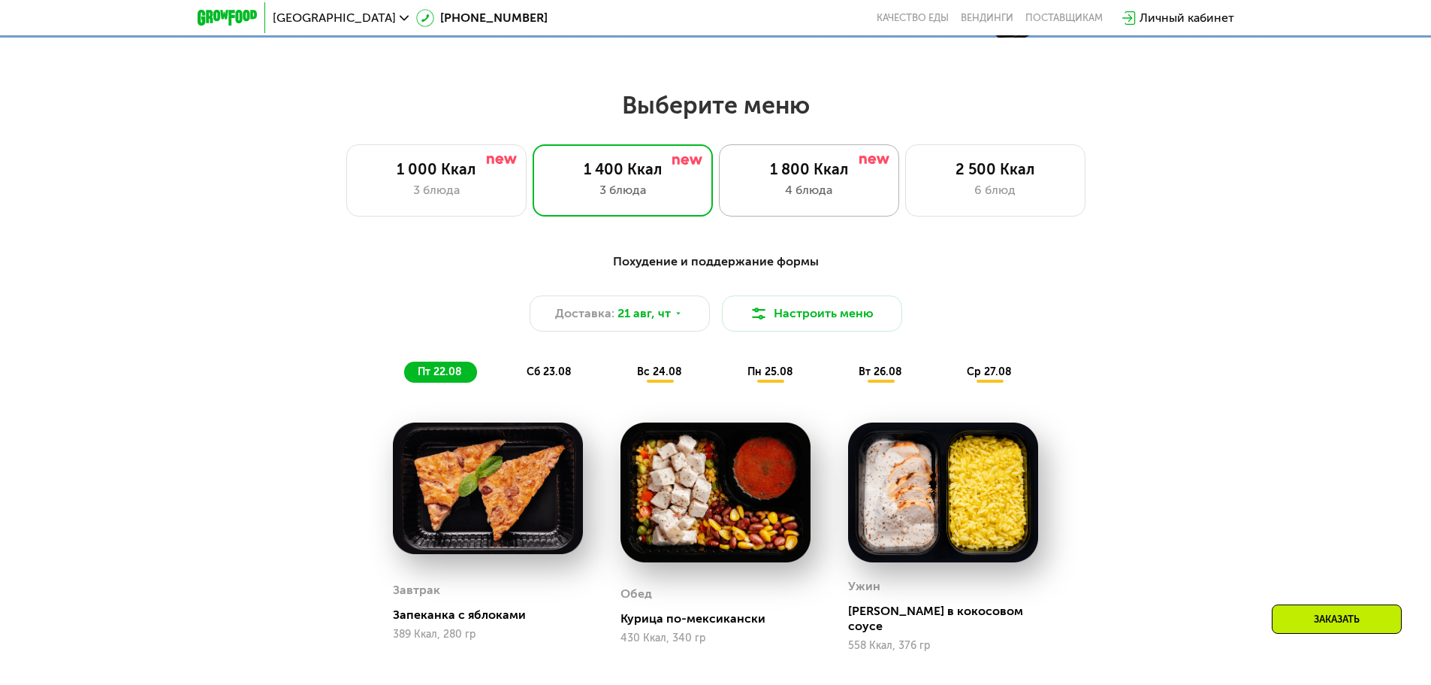
click at [710, 184] on div "1 800 Ккал 4 блюда" at bounding box center [995, 180] width 180 height 72
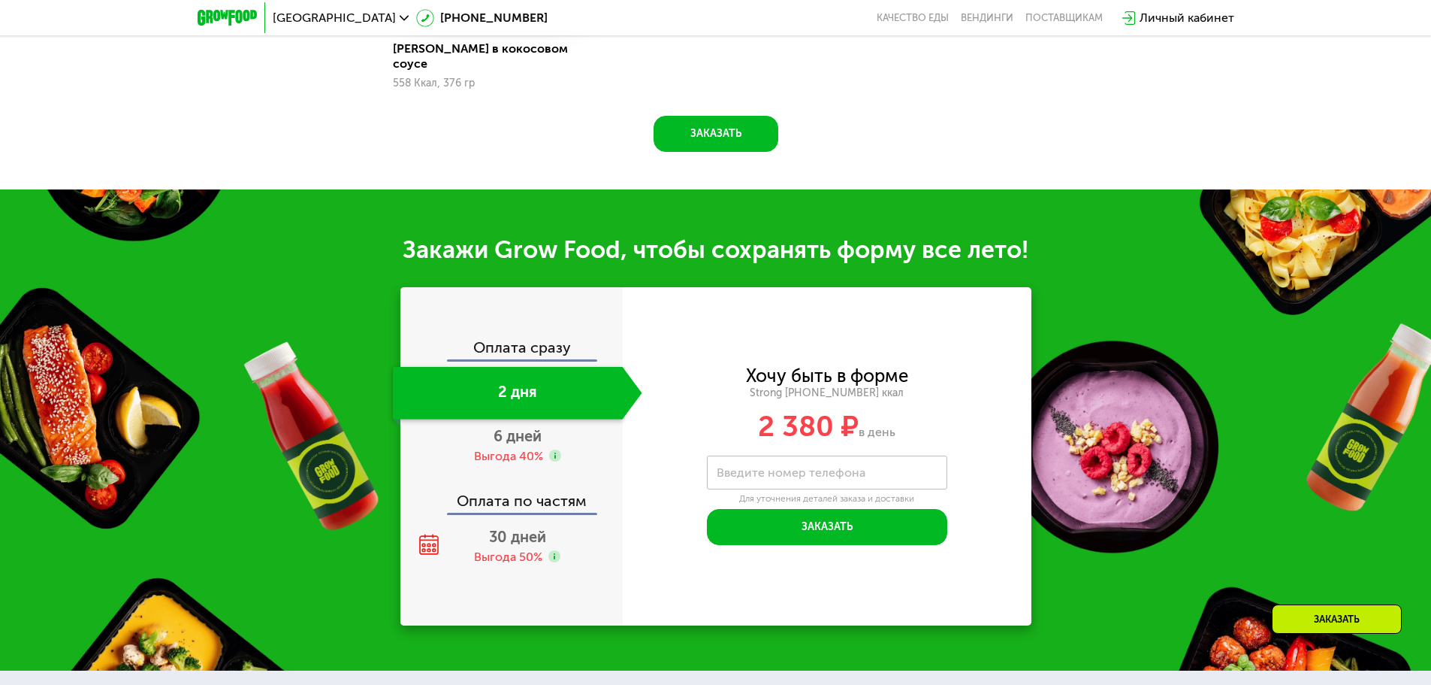
scroll to position [1653, 0]
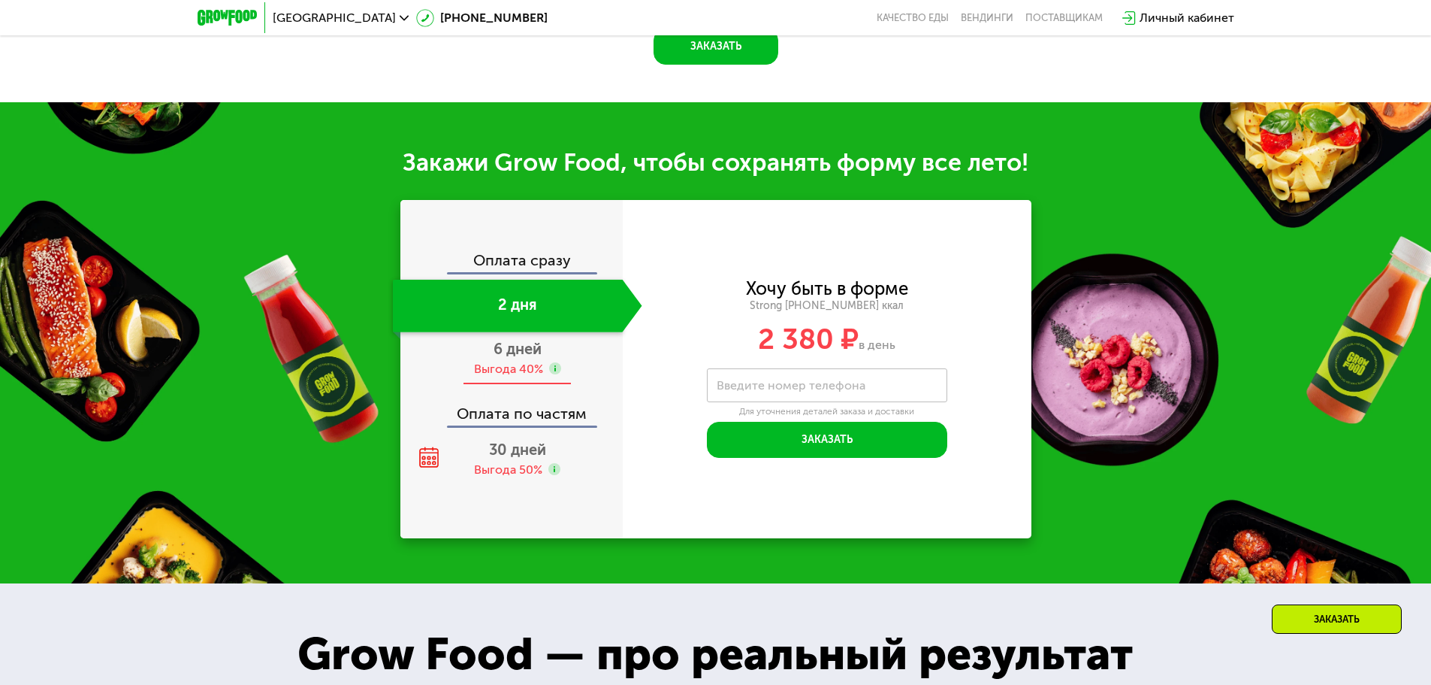
click at [483, 361] on div "Выгода 40%" at bounding box center [508, 369] width 69 height 17
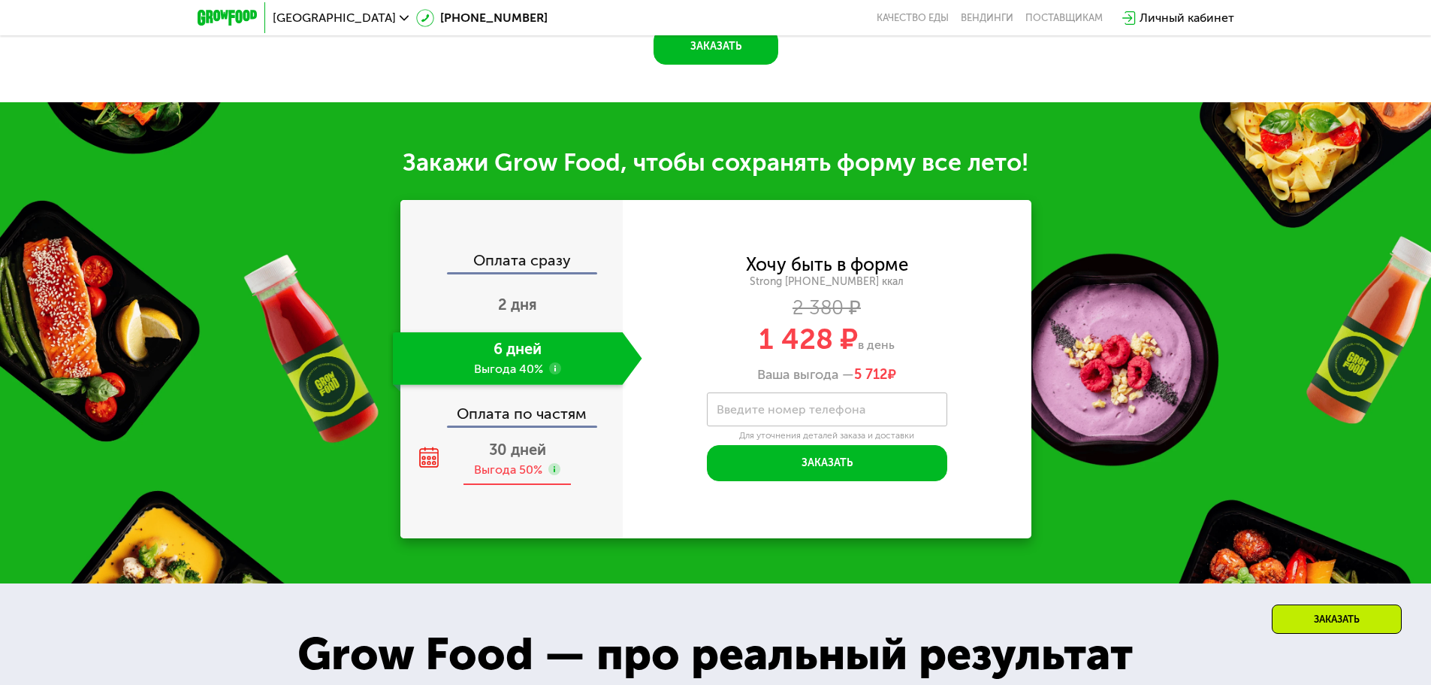
click at [503, 461] on div "Выгода 50%" at bounding box center [508, 469] width 68 height 17
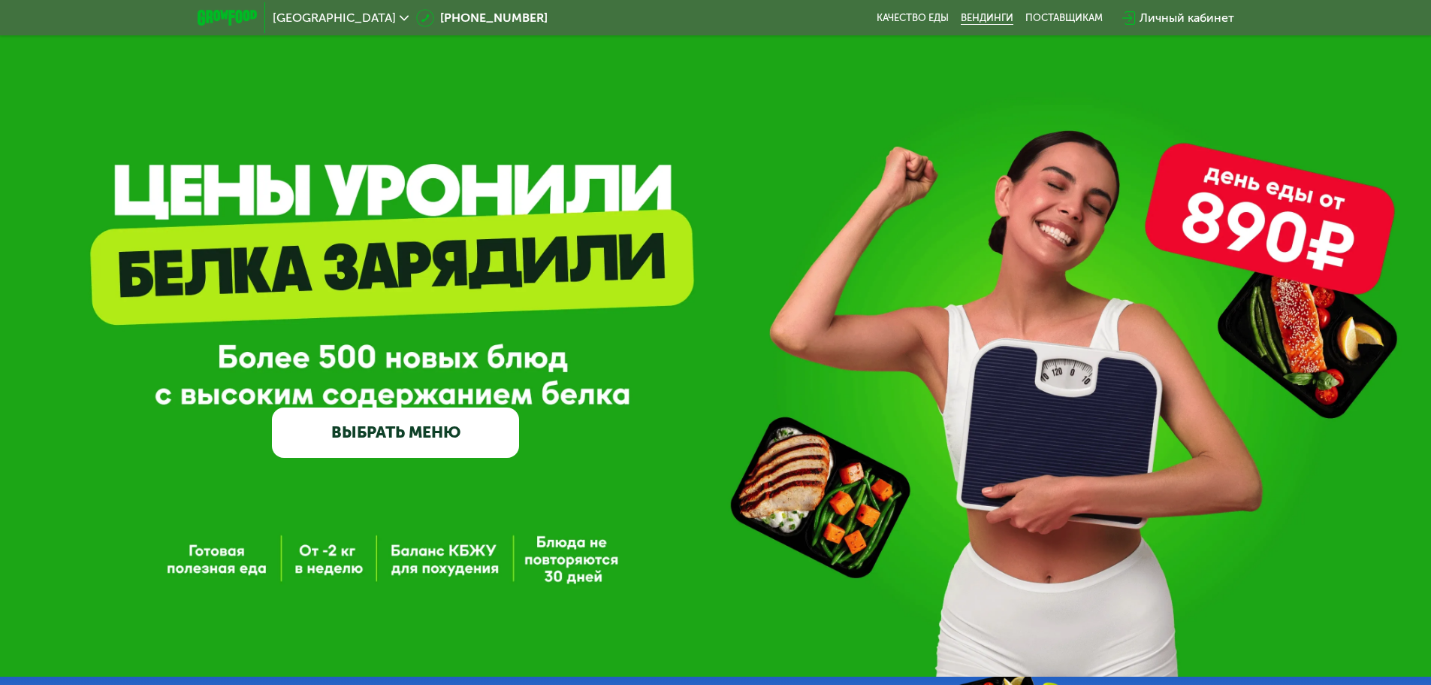
click at [993, 20] on link "Вендинги" at bounding box center [987, 18] width 53 height 12
click at [449, 424] on link "ВЫБРАТЬ МЕНЮ" at bounding box center [395, 432] width 247 height 50
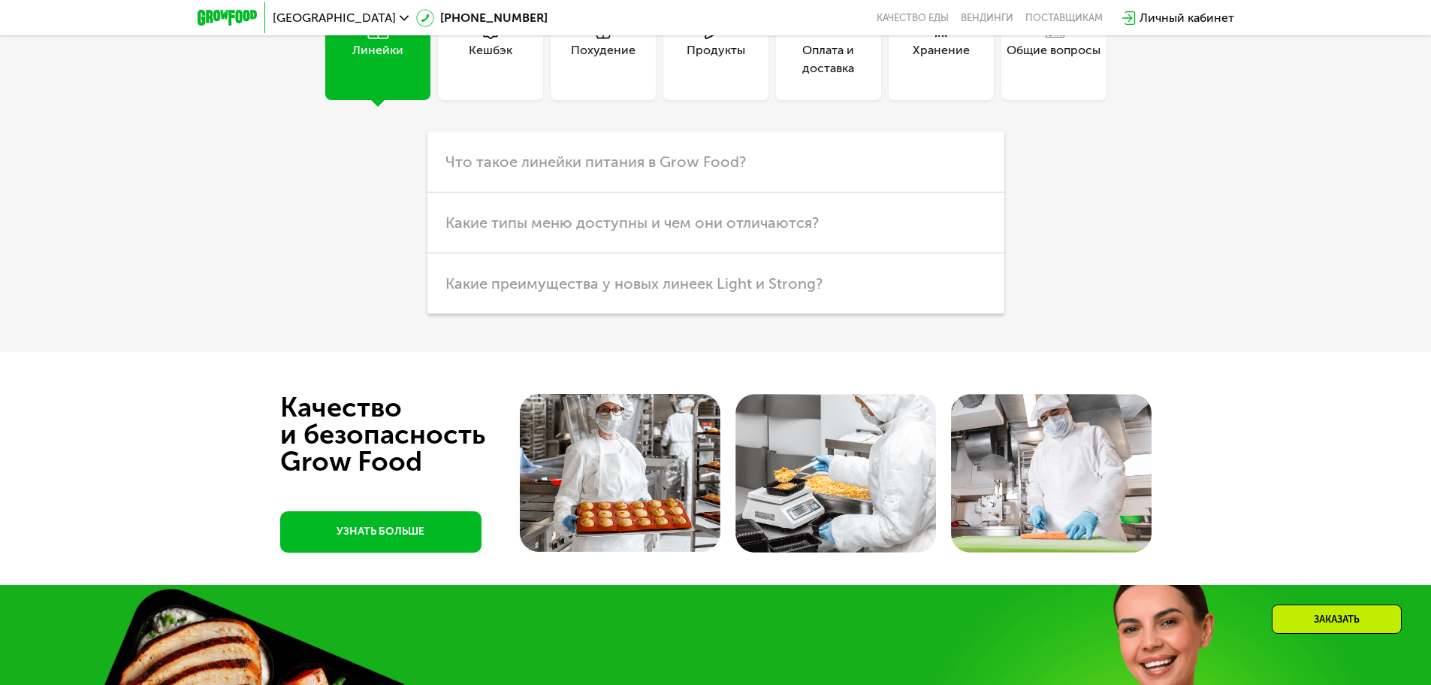
scroll to position [3967, 0]
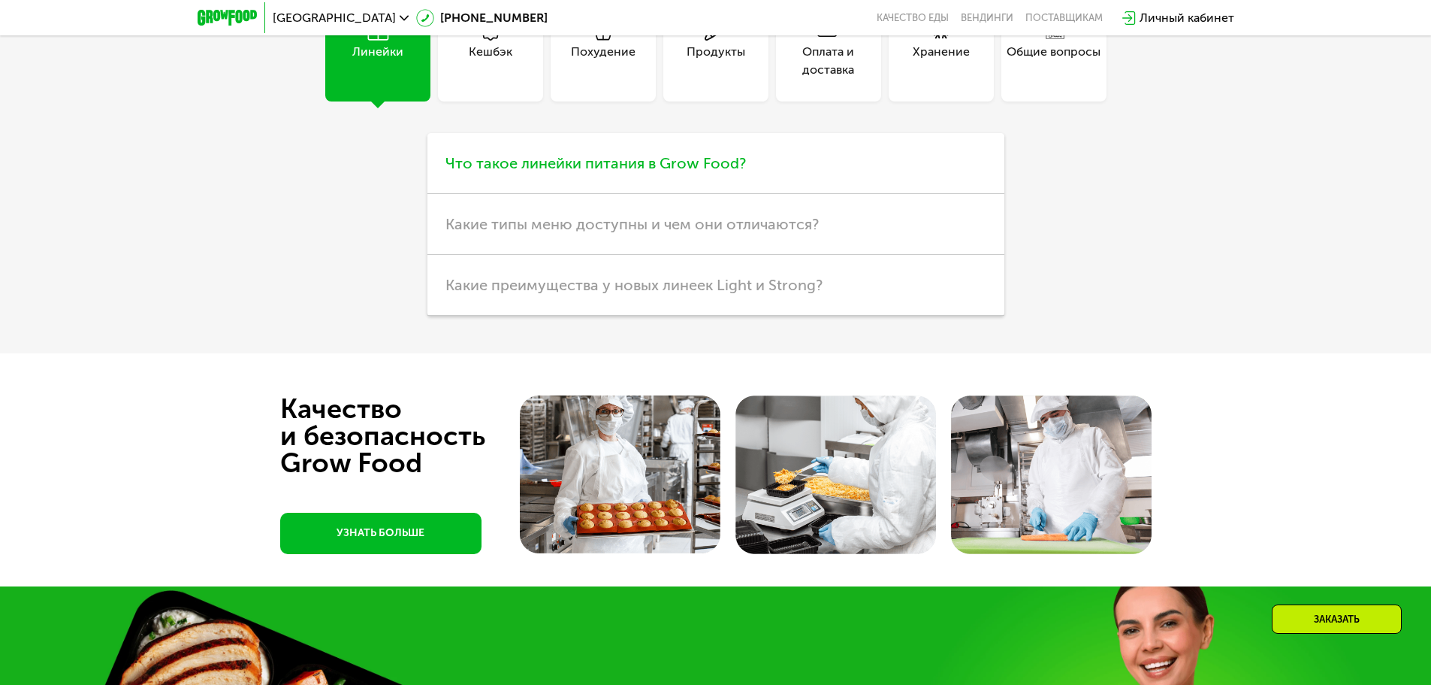
click at [734, 172] on span "Что такое линейки питания в Grow Food?" at bounding box center [596, 163] width 301 height 18
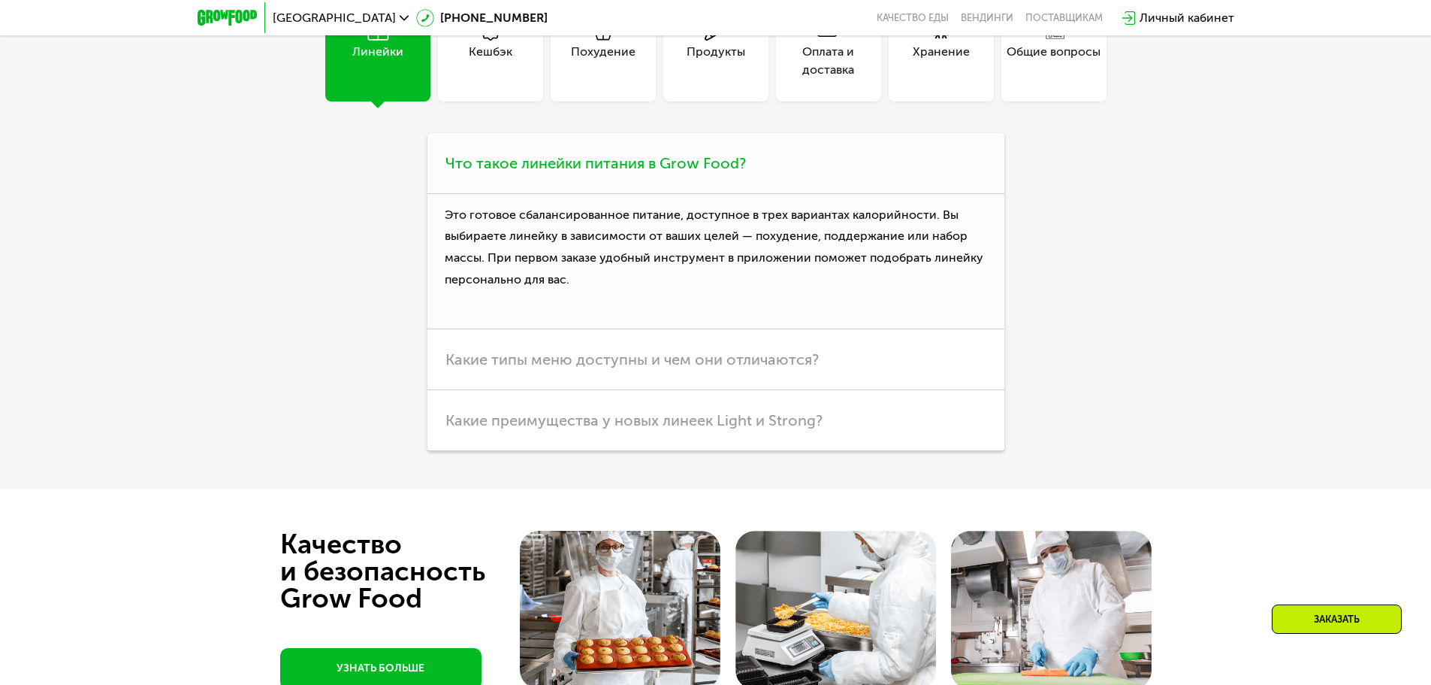
click at [698, 172] on span "Что такое линейки питания в Grow Food?" at bounding box center [596, 163] width 301 height 18
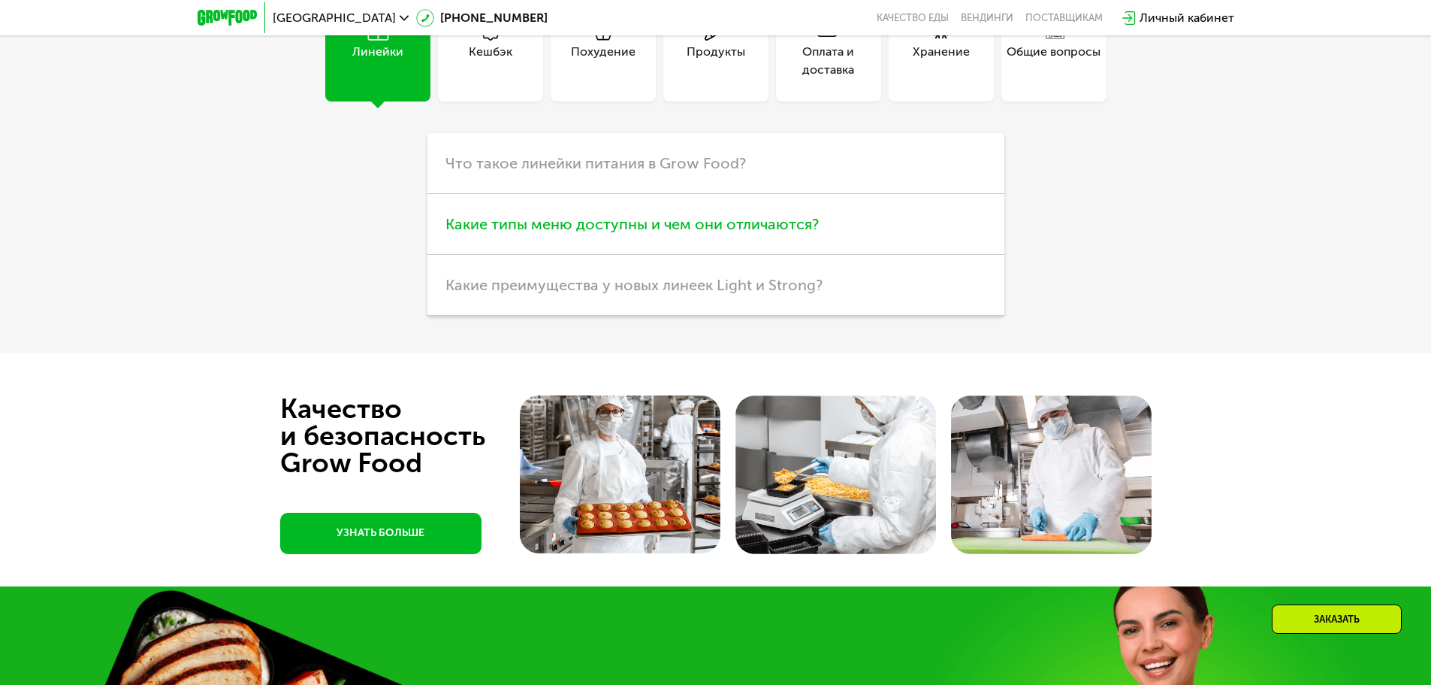
click at [700, 255] on h3 "Какие типы меню доступны и чем они отличаются?" at bounding box center [716, 224] width 577 height 61
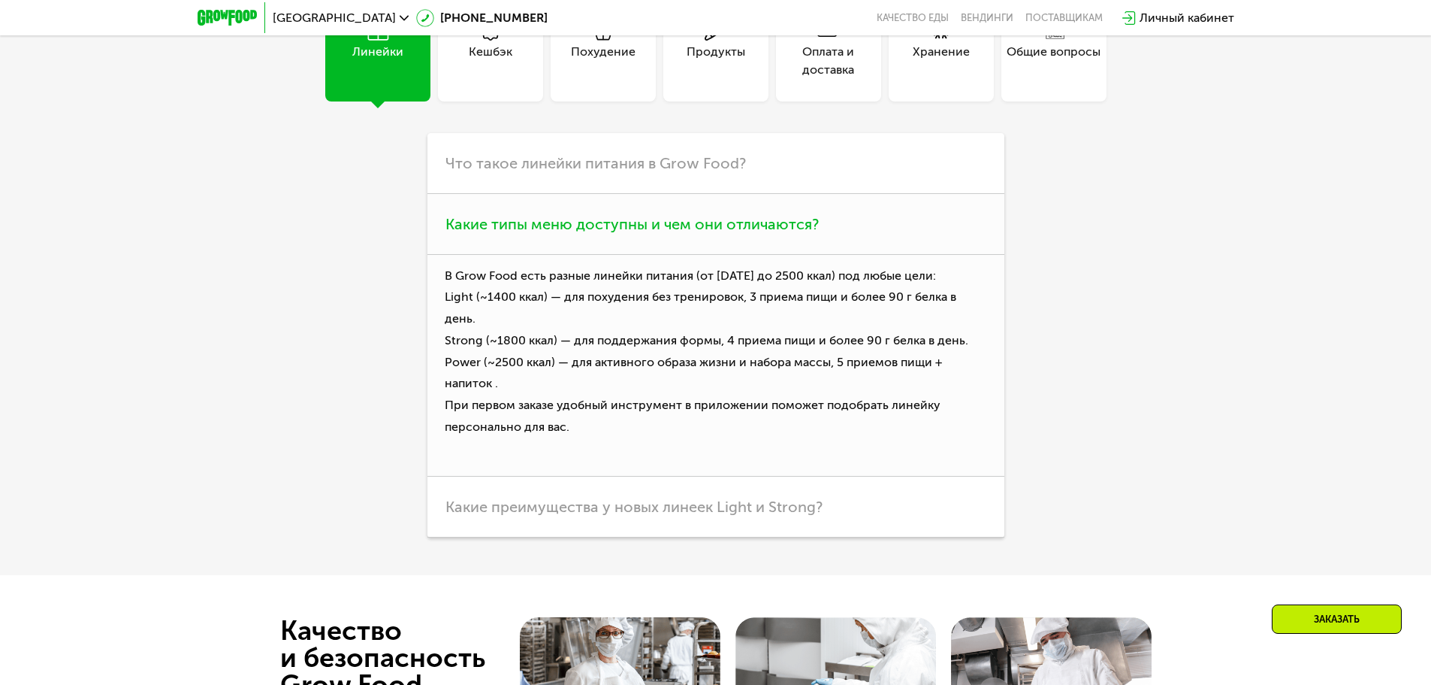
click at [697, 233] on span "Какие типы меню доступны и чем они отличаются?" at bounding box center [632, 224] width 373 height 18
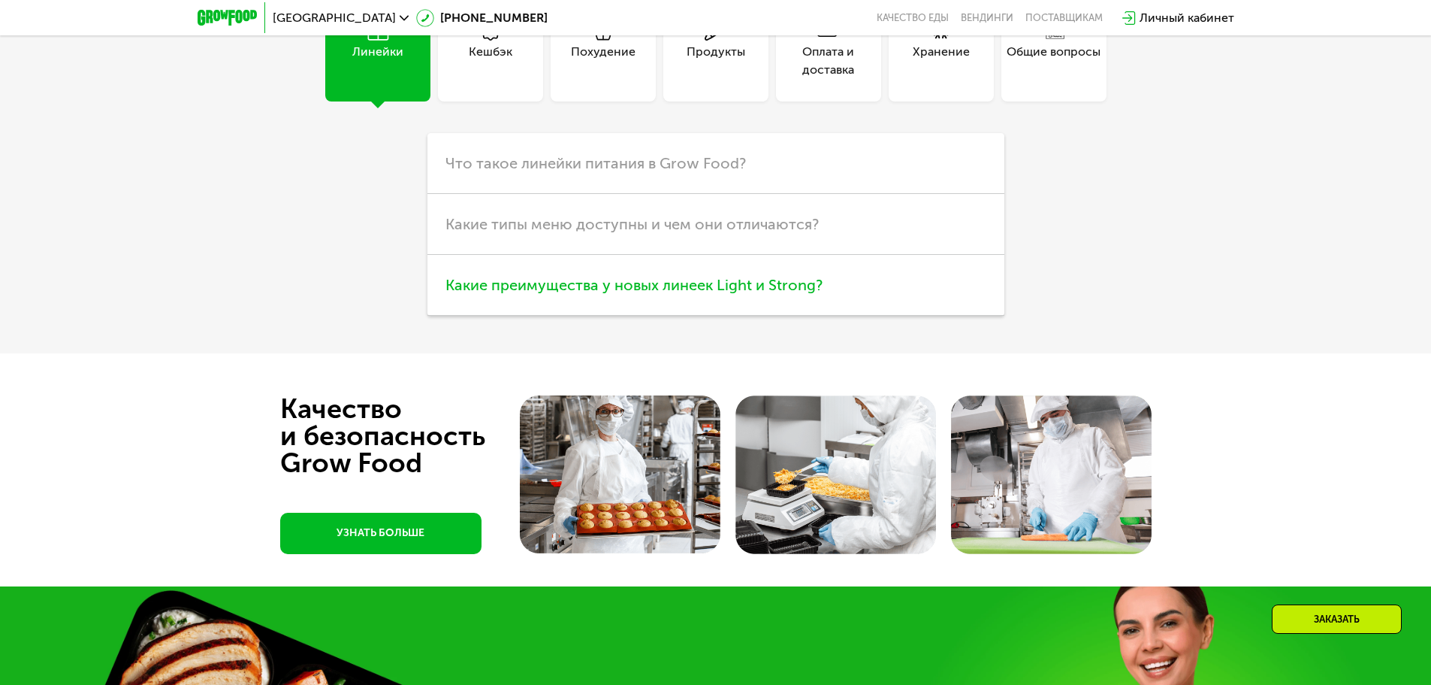
click at [708, 316] on h3 "Какие преимущества у новых линеек Light и Strong?" at bounding box center [716, 285] width 577 height 61
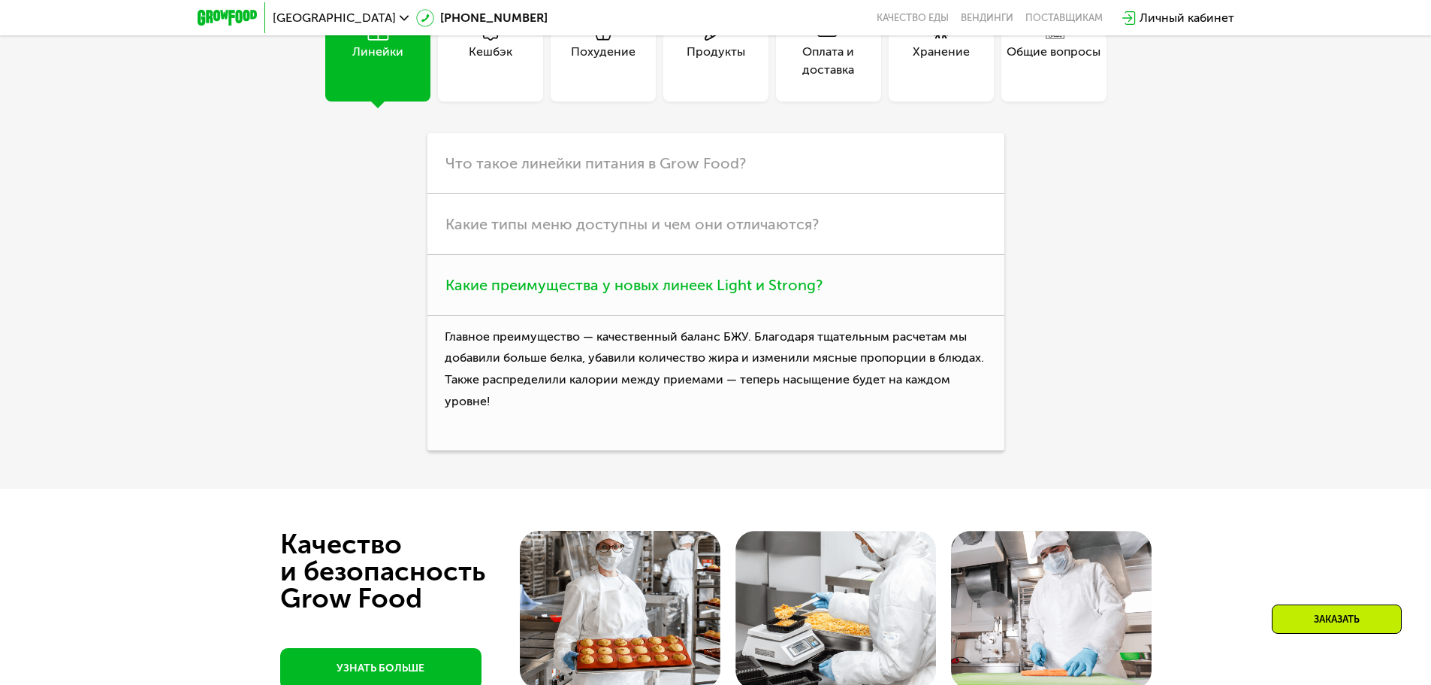
click at [715, 316] on h3 "Какие преимущества у новых линеек Light и Strong?" at bounding box center [716, 285] width 577 height 61
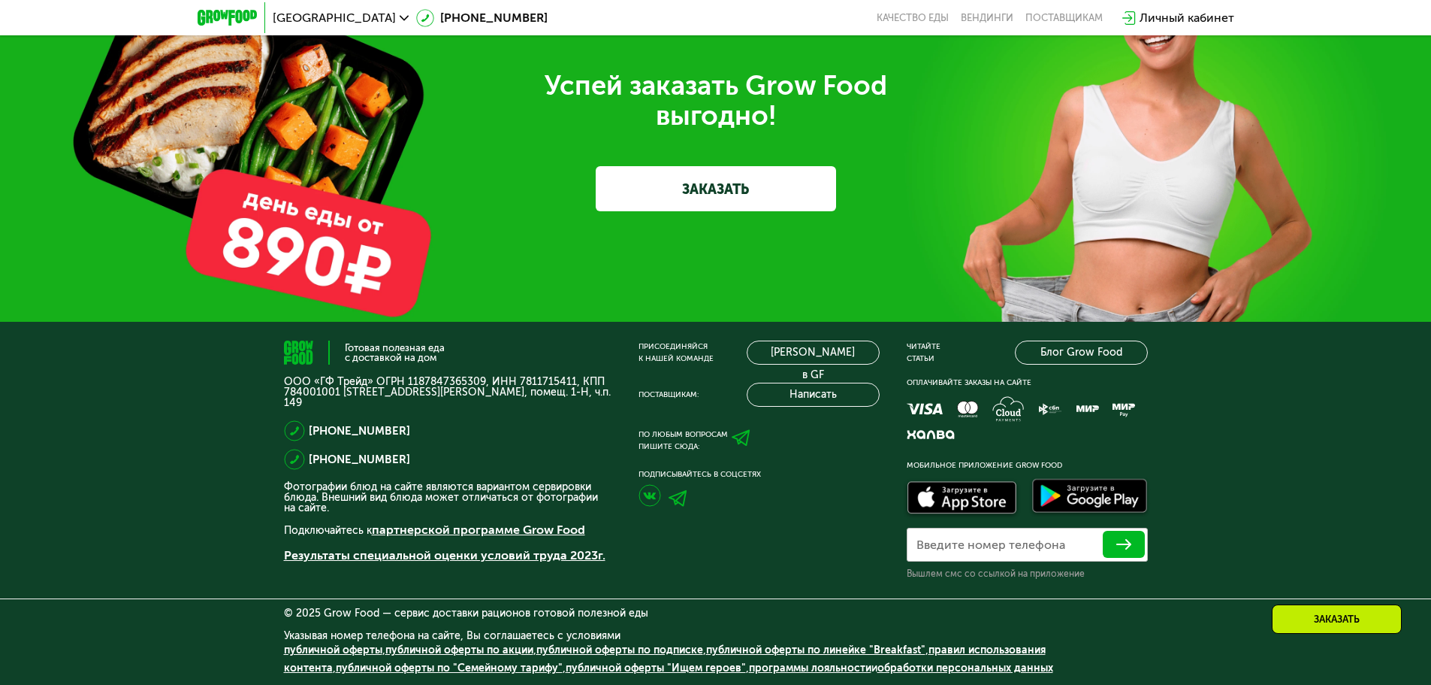
scroll to position [4729, 0]
